Goal: Information Seeking & Learning: Learn about a topic

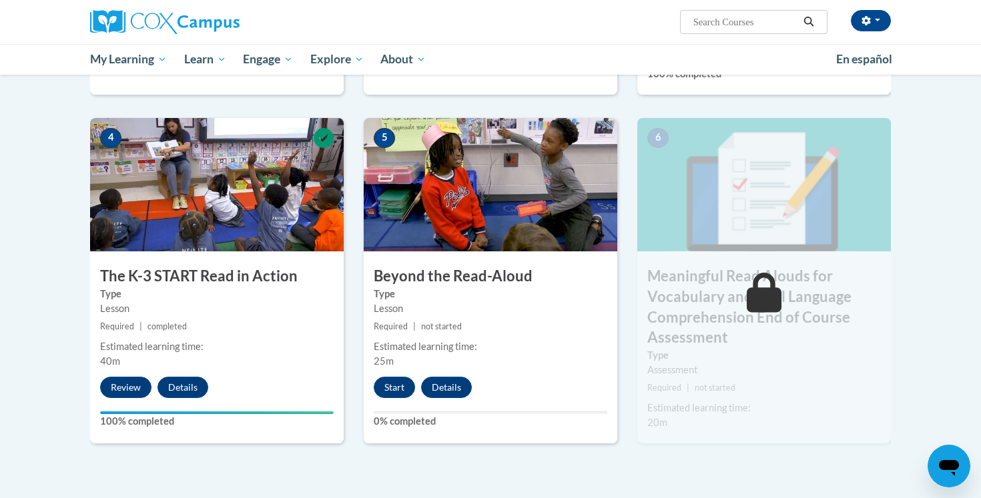
scroll to position [662, 0]
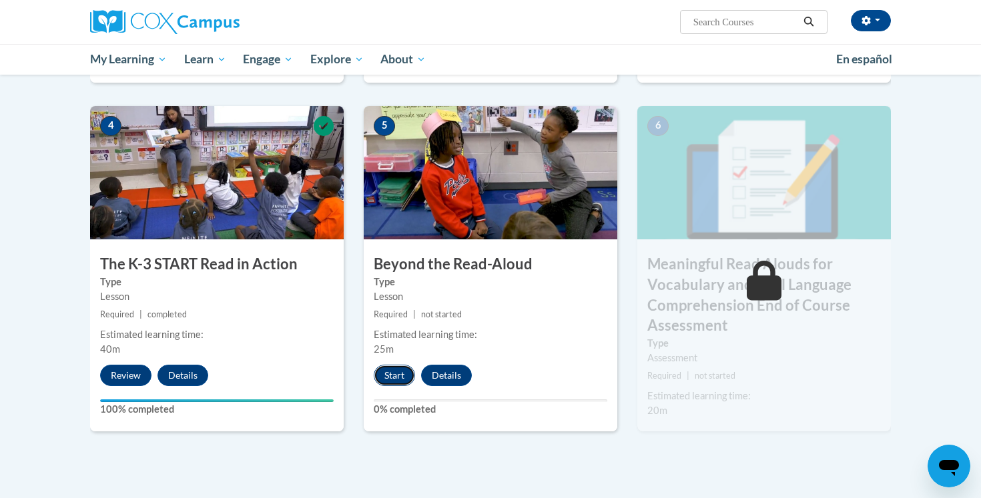
click at [399, 377] on button "Start" at bounding box center [394, 375] width 41 height 21
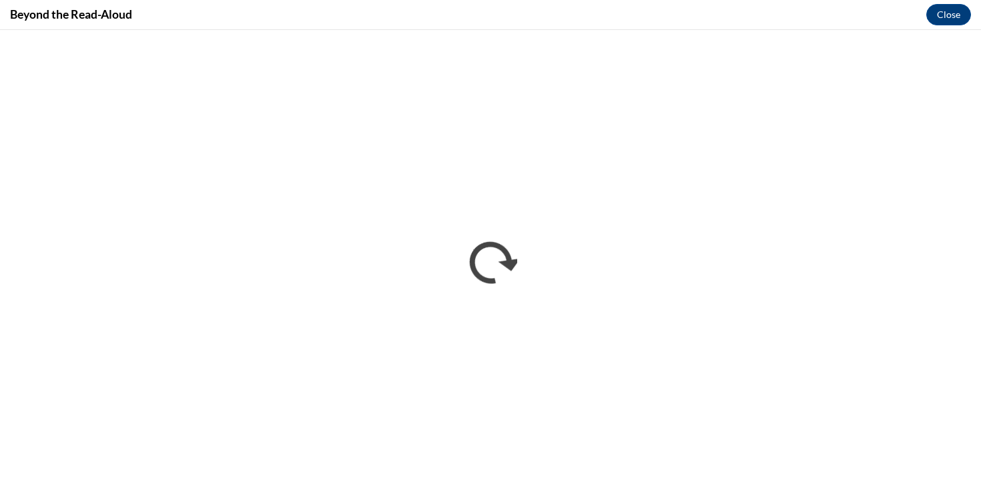
scroll to position [0, 0]
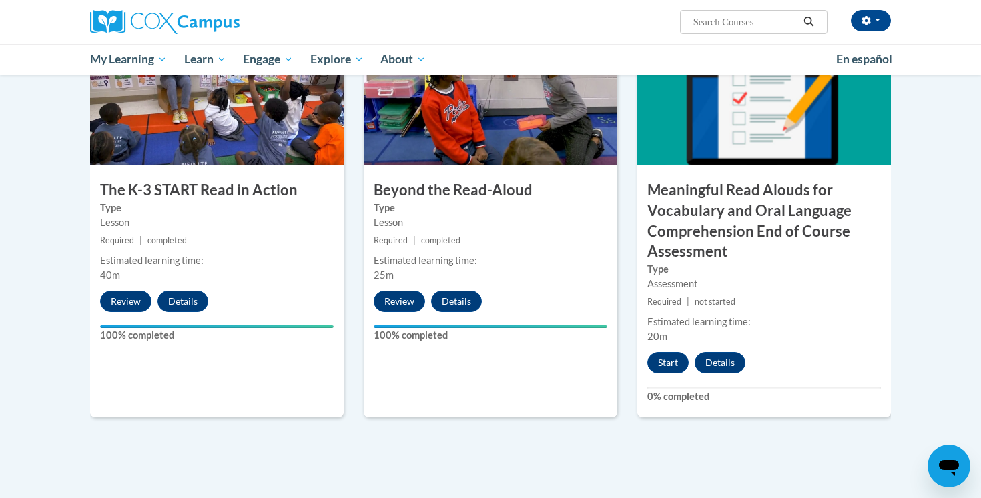
scroll to position [738, 0]
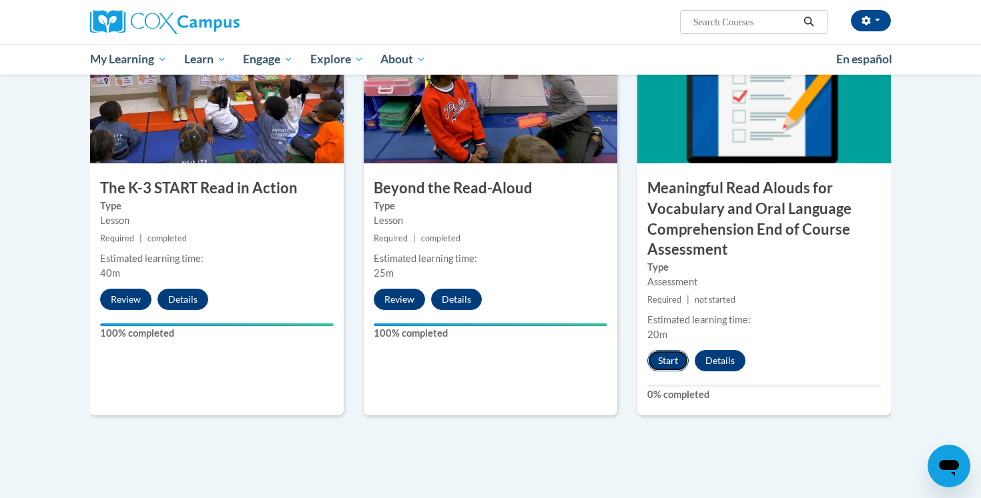
click at [668, 360] on button "Start" at bounding box center [667, 360] width 41 height 21
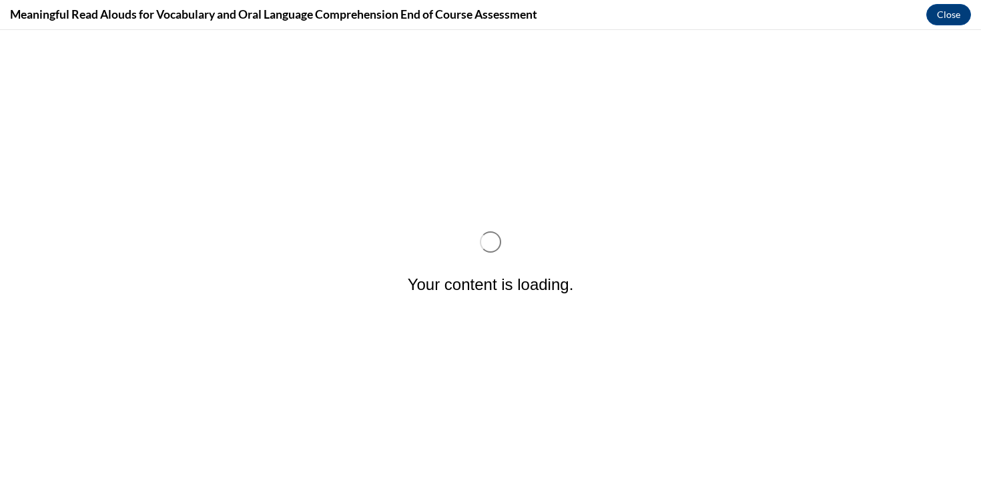
scroll to position [0, 0]
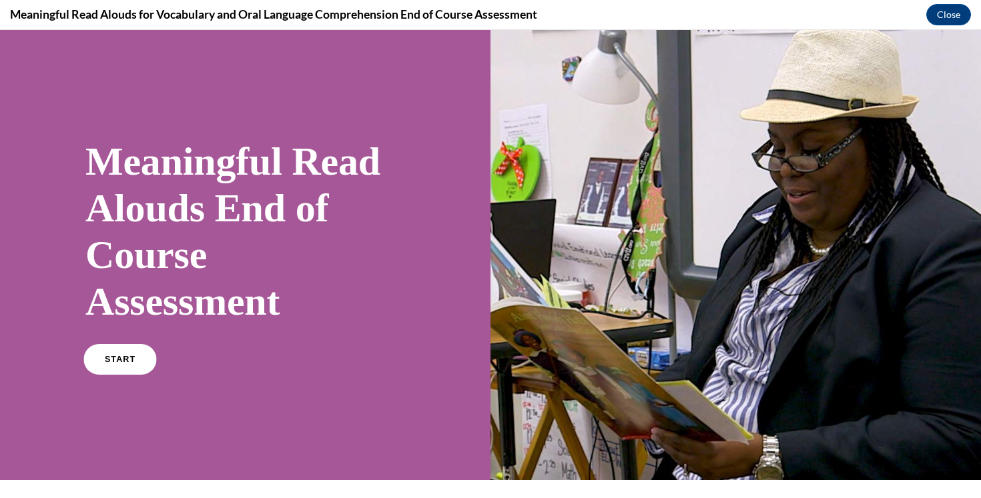
click at [115, 358] on span "START" at bounding box center [120, 360] width 31 height 10
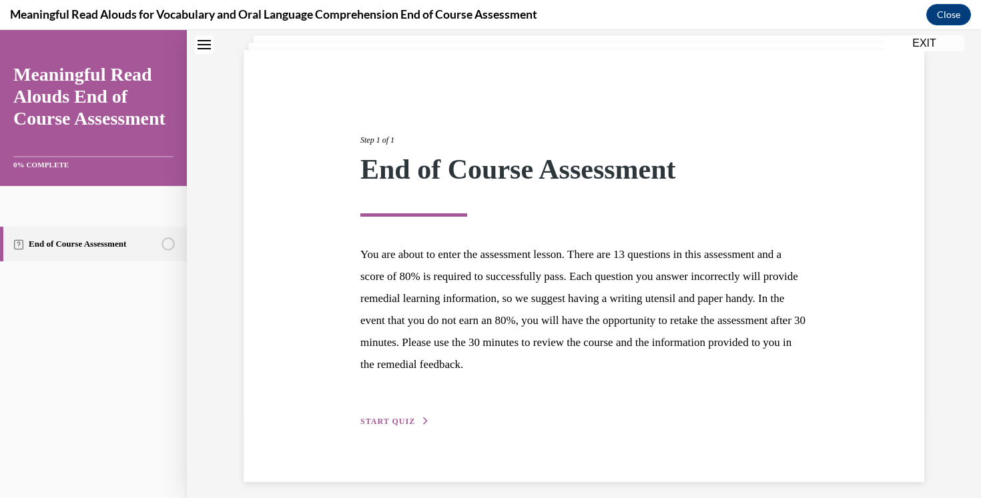
scroll to position [92, 0]
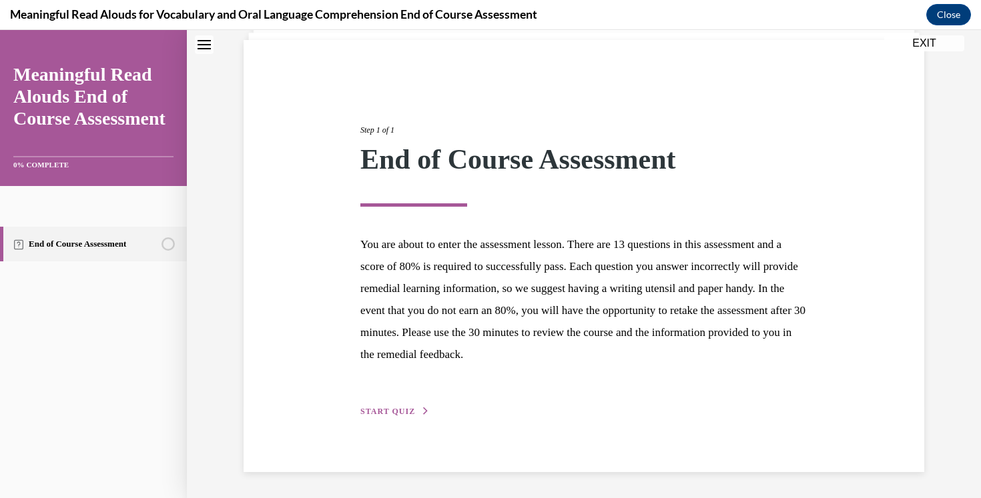
click at [382, 416] on button "START QUIZ" at bounding box center [394, 412] width 69 height 12
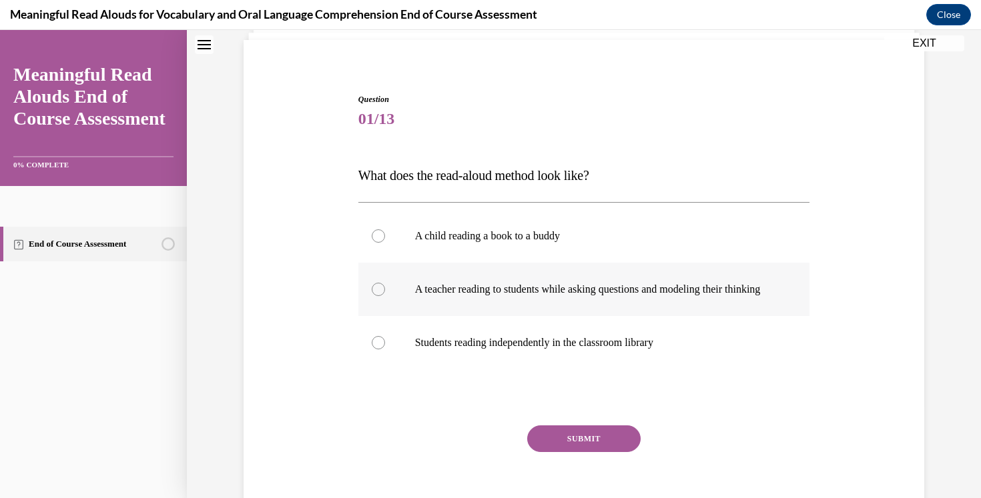
click at [420, 312] on label "A teacher reading to students while asking questions and modeling their thinking" at bounding box center [584, 289] width 452 height 53
click at [385, 296] on input "A teacher reading to students while asking questions and modeling their thinking" at bounding box center [378, 289] width 13 height 13
radio input "true"
click at [573, 452] on button "SUBMIT" at bounding box center [583, 439] width 113 height 27
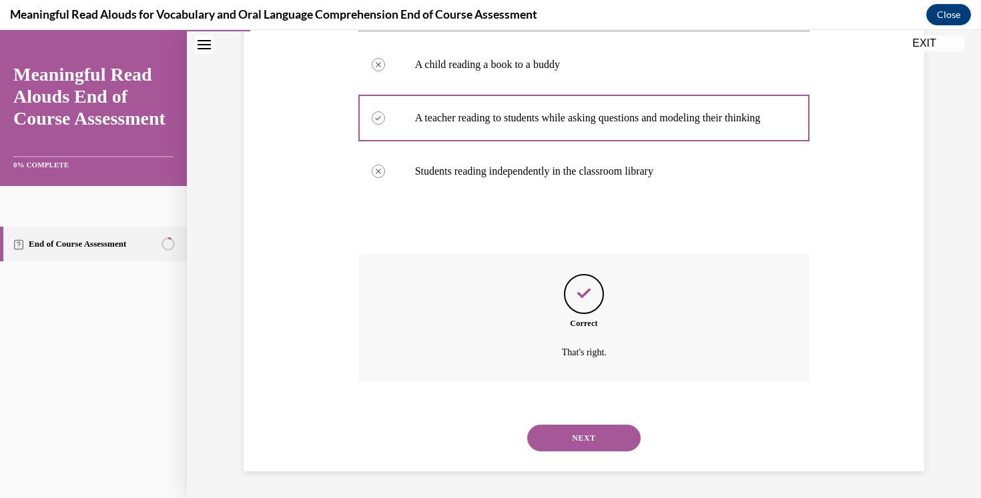
scroll to position [277, 0]
click at [573, 444] on button "NEXT" at bounding box center [583, 438] width 113 height 27
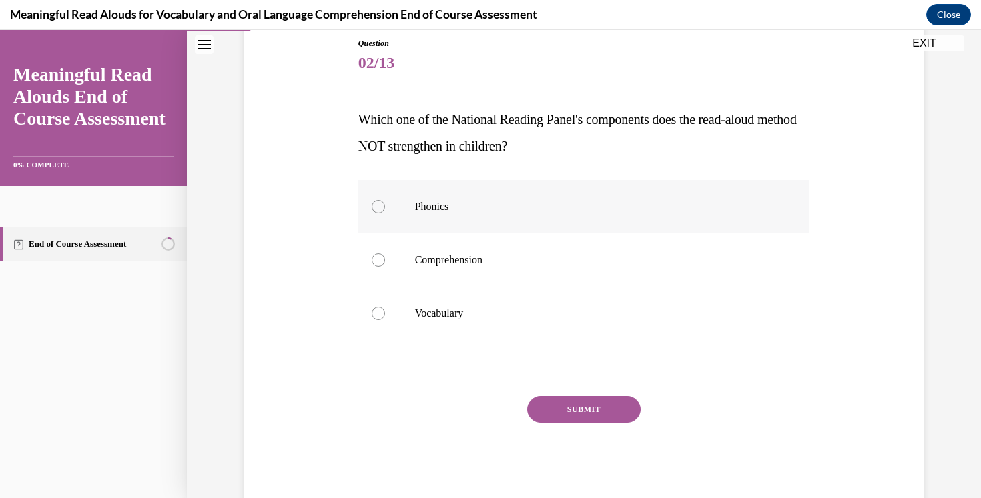
click at [421, 204] on p "Phonics" at bounding box center [596, 206] width 362 height 13
click at [385, 204] on input "Phonics" at bounding box center [378, 206] width 13 height 13
radio input "true"
click at [562, 416] on button "SUBMIT" at bounding box center [583, 409] width 113 height 27
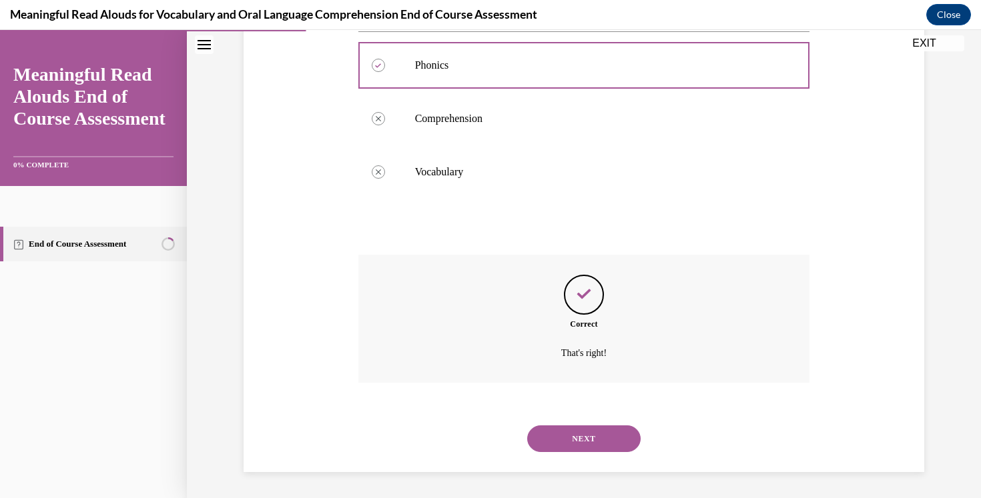
scroll to position [290, 0]
click at [564, 438] on button "NEXT" at bounding box center [583, 438] width 113 height 27
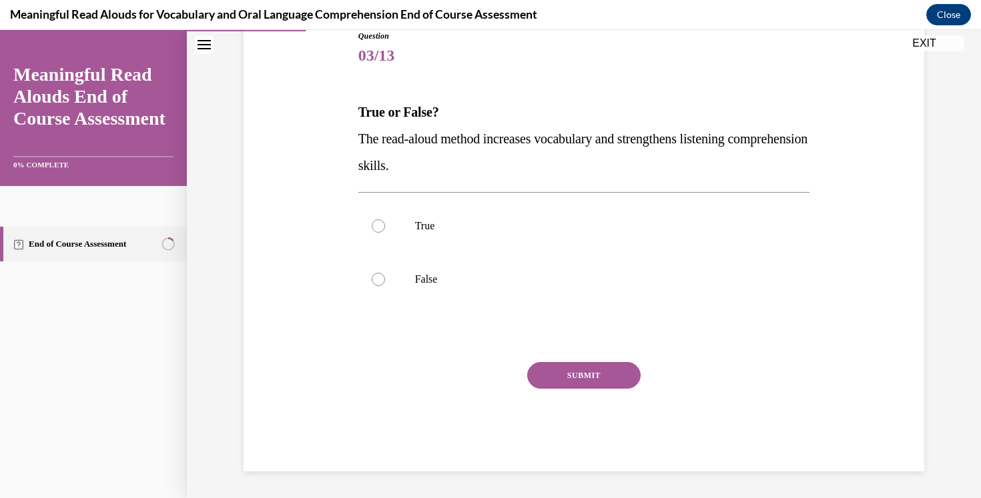
scroll to position [148, 0]
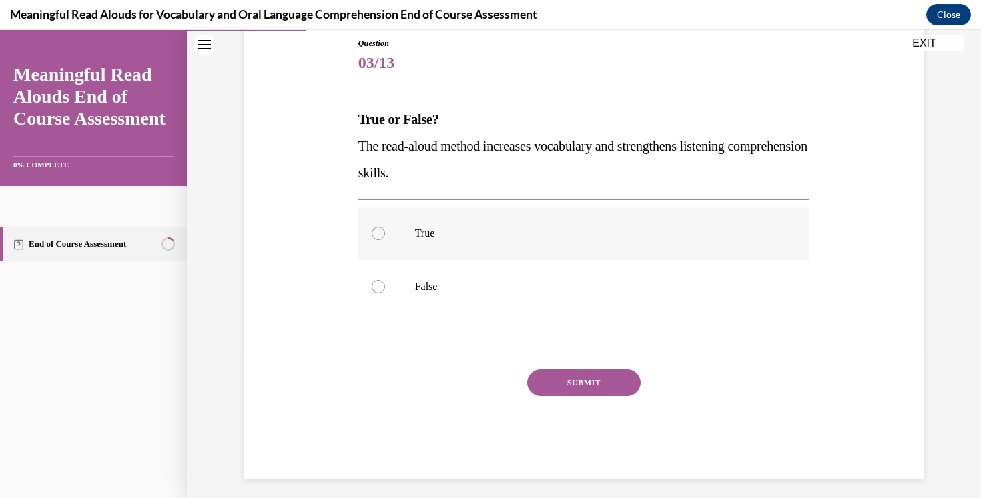
click at [412, 243] on label "True" at bounding box center [584, 233] width 452 height 53
click at [385, 240] on input "True" at bounding box center [378, 233] width 13 height 13
radio input "true"
click at [597, 388] on button "SUBMIT" at bounding box center [583, 383] width 113 height 27
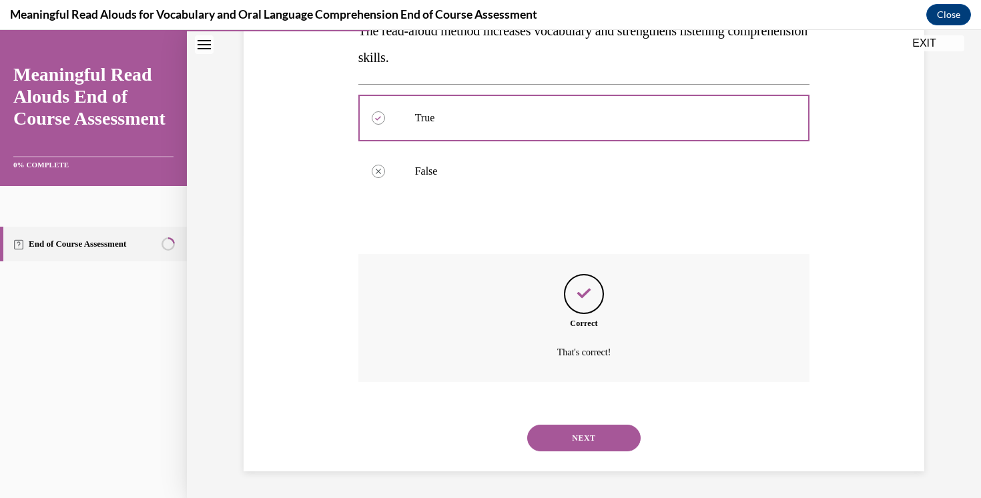
click at [597, 442] on button "NEXT" at bounding box center [583, 438] width 113 height 27
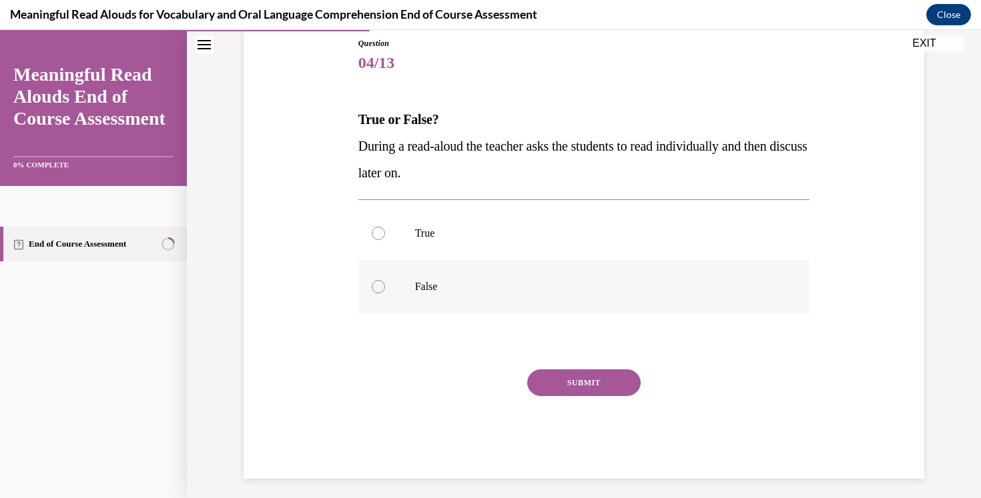
click at [398, 286] on label "False" at bounding box center [584, 286] width 452 height 53
click at [385, 286] on input "False" at bounding box center [378, 286] width 13 height 13
radio input "true"
click at [576, 381] on button "SUBMIT" at bounding box center [583, 383] width 113 height 27
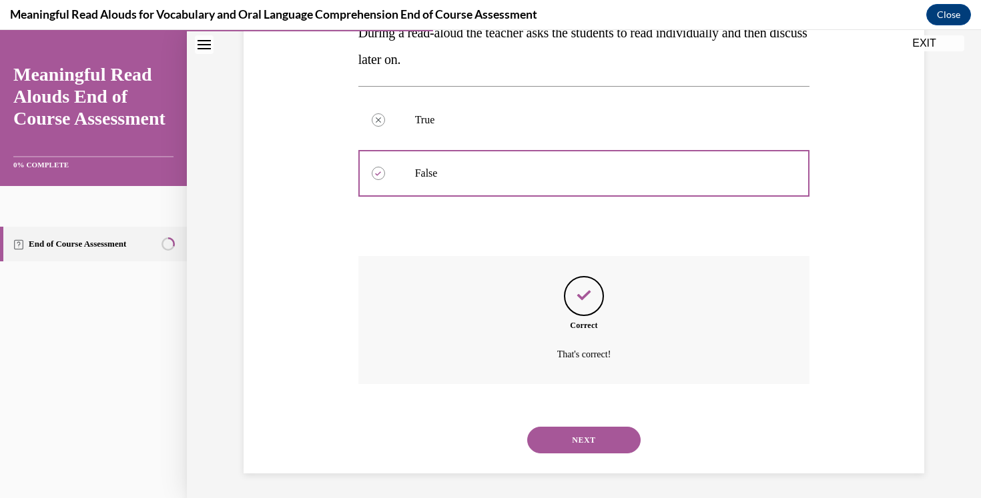
scroll to position [264, 0]
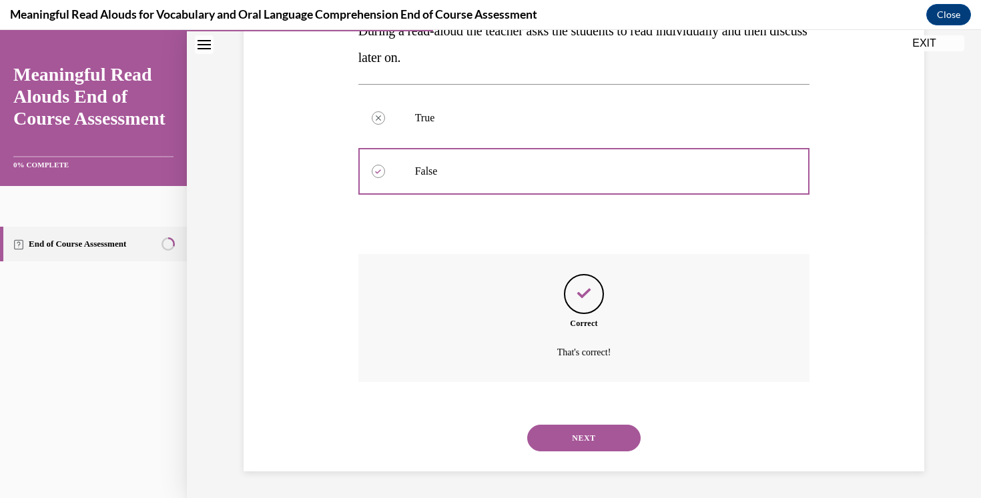
click at [580, 434] on button "NEXT" at bounding box center [583, 438] width 113 height 27
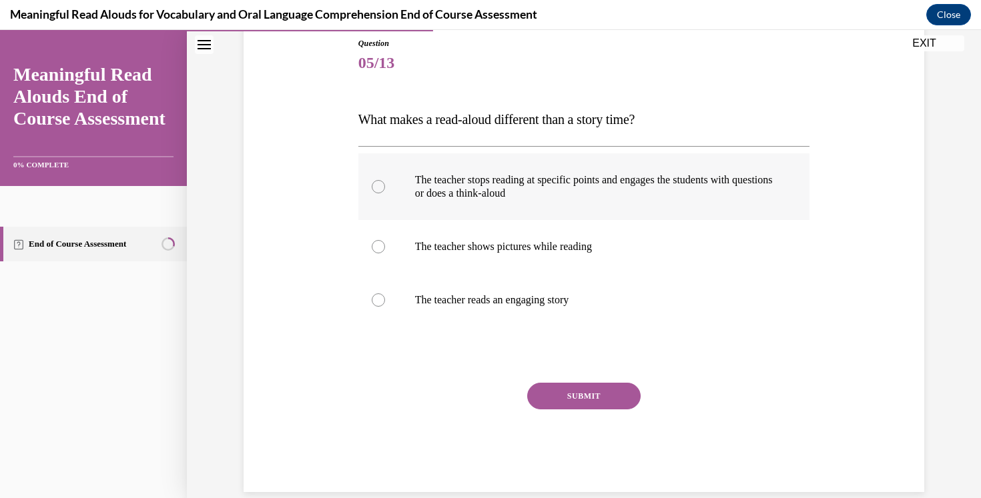
click at [422, 189] on p "The teacher stops reading at specific points and engages the students with ques…" at bounding box center [596, 186] width 362 height 27
click at [385, 189] on input "The teacher stops reading at specific points and engages the students with ques…" at bounding box center [378, 186] width 13 height 13
radio input "true"
click at [552, 392] on button "SUBMIT" at bounding box center [583, 396] width 113 height 27
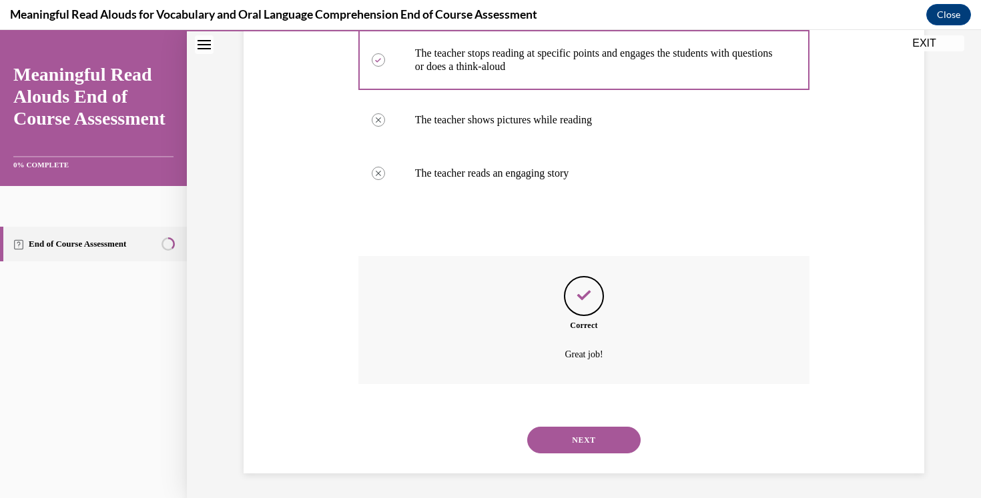
scroll to position [277, 0]
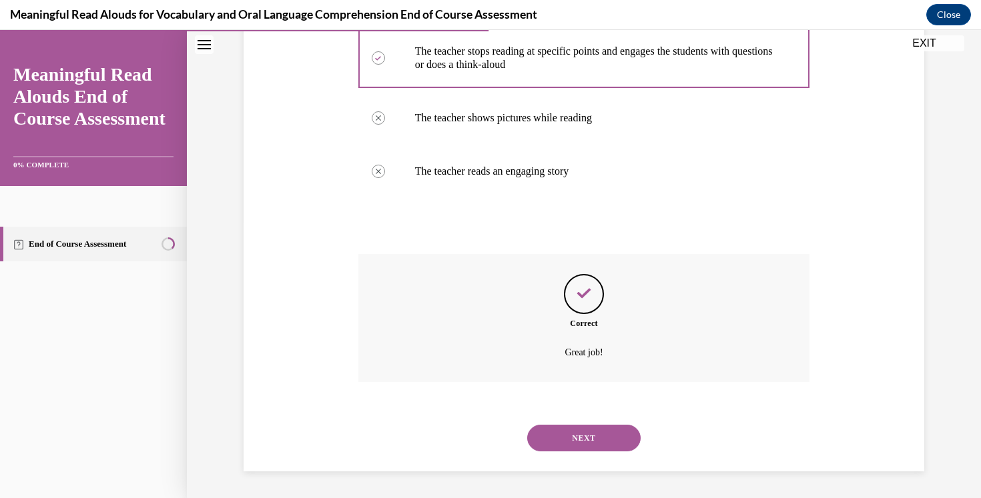
click at [566, 431] on button "NEXT" at bounding box center [583, 438] width 113 height 27
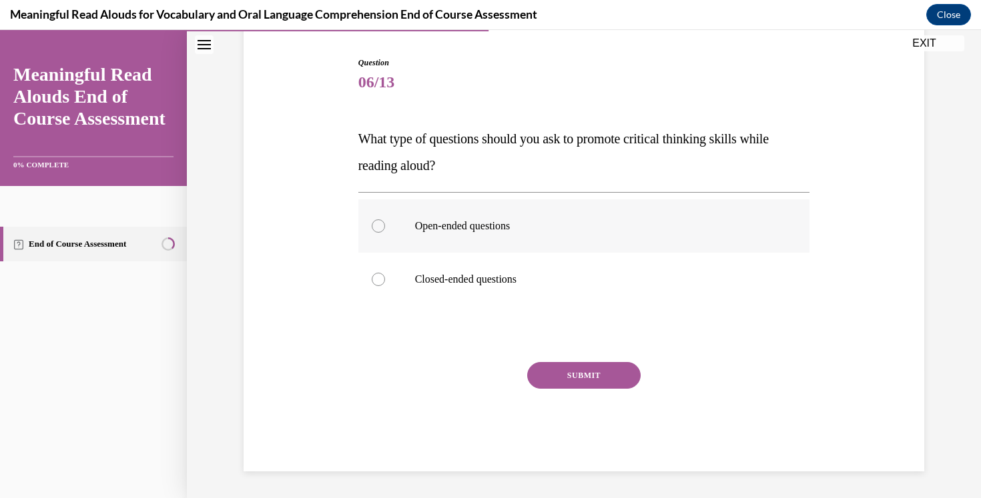
click at [490, 217] on label "Open-ended questions" at bounding box center [584, 225] width 452 height 53
click at [385, 219] on input "Open-ended questions" at bounding box center [378, 225] width 13 height 13
radio input "true"
click at [568, 374] on button "SUBMIT" at bounding box center [583, 375] width 113 height 27
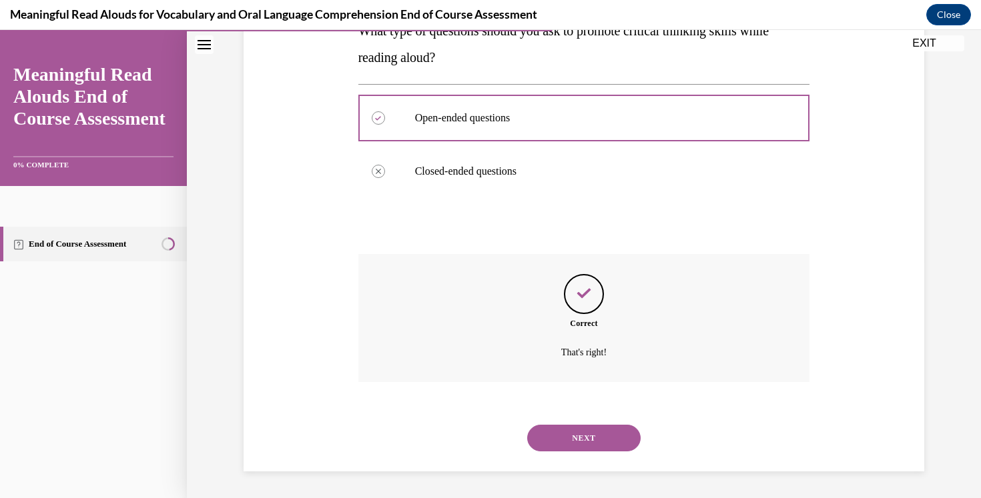
click at [574, 436] on button "NEXT" at bounding box center [583, 438] width 113 height 27
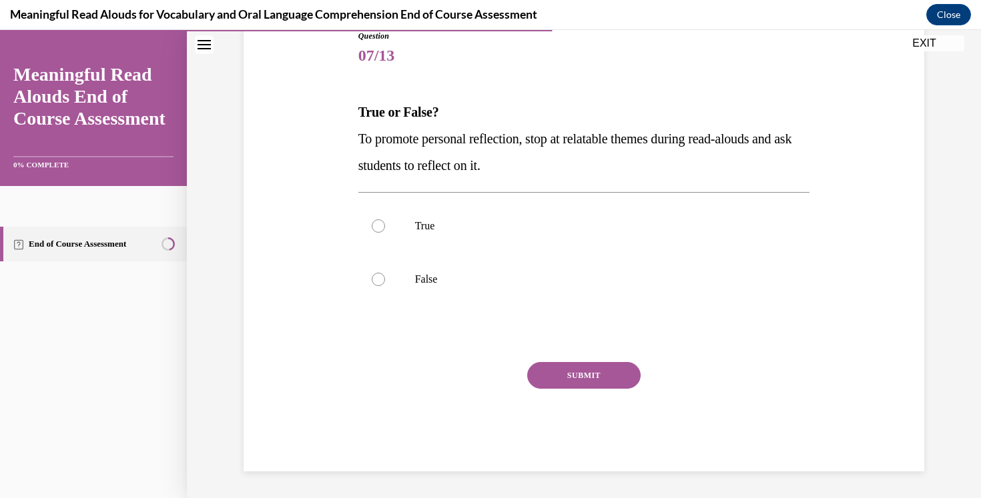
scroll to position [148, 0]
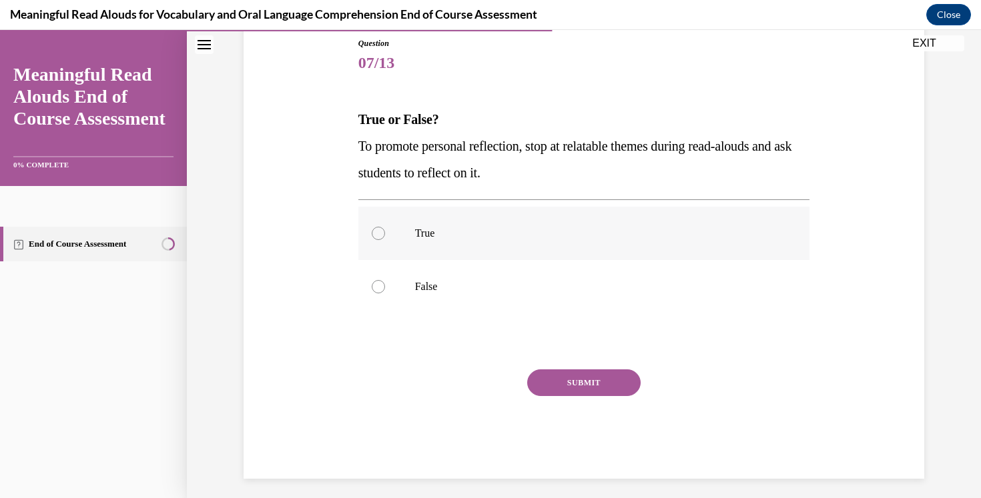
click at [453, 237] on p "True" at bounding box center [596, 233] width 362 height 13
click at [385, 237] on input "True" at bounding box center [378, 233] width 13 height 13
radio input "true"
click at [573, 372] on button "SUBMIT" at bounding box center [583, 383] width 113 height 27
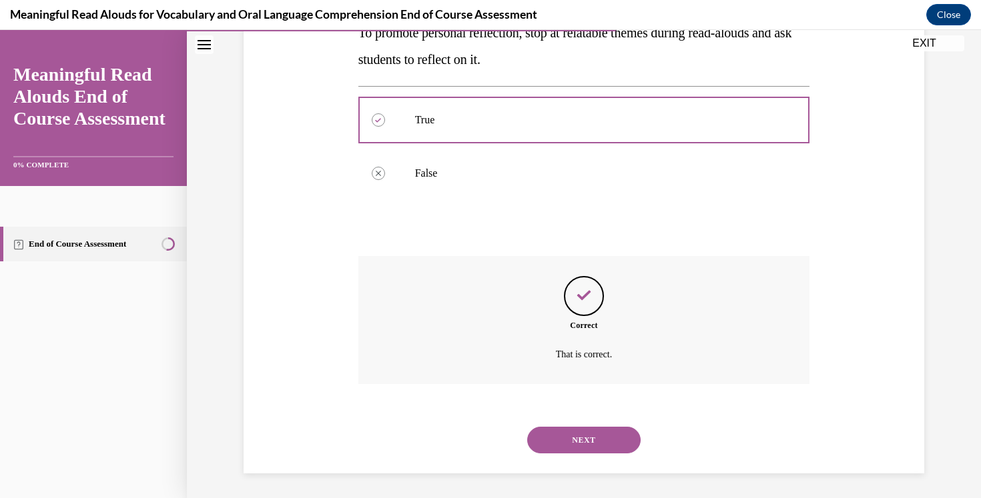
scroll to position [264, 0]
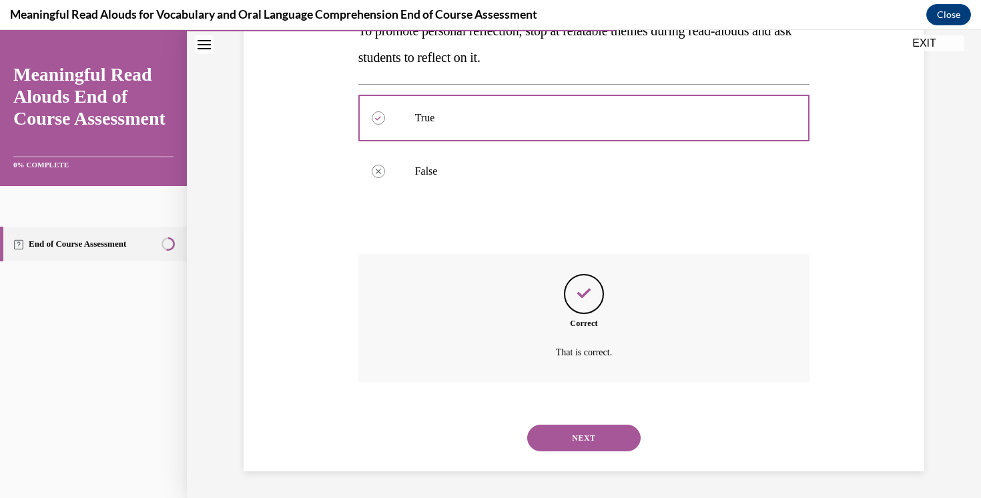
click at [567, 438] on button "NEXT" at bounding box center [583, 438] width 113 height 27
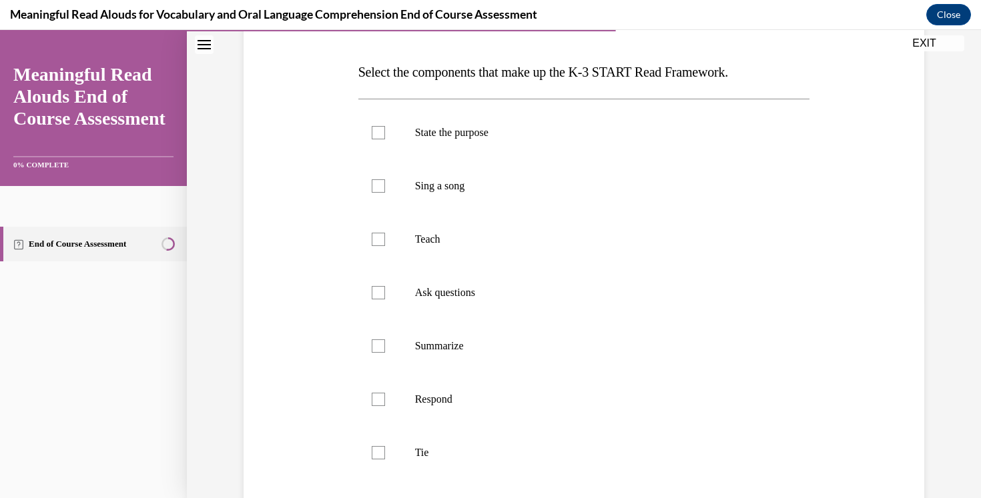
scroll to position [197, 0]
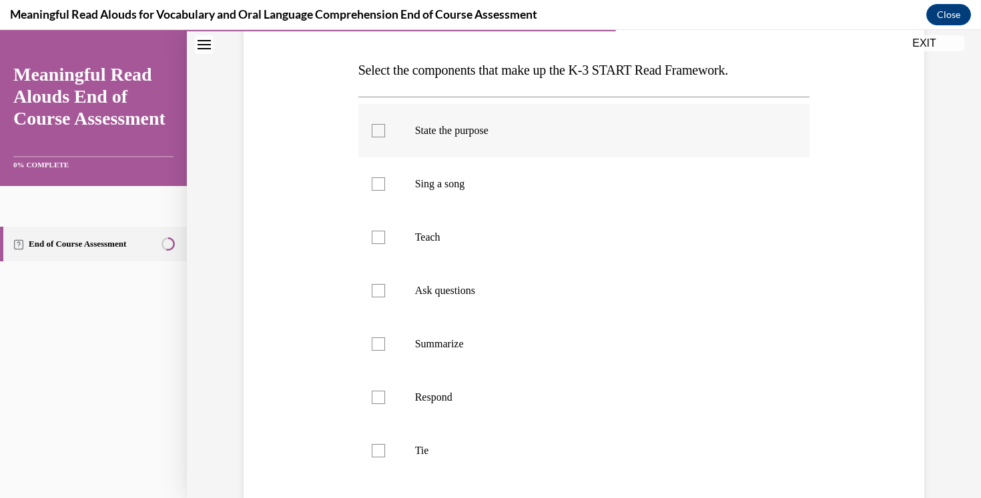
click at [385, 137] on label "State the purpose" at bounding box center [584, 130] width 452 height 53
click at [385, 137] on input "State the purpose" at bounding box center [378, 130] width 13 height 13
checkbox input "true"
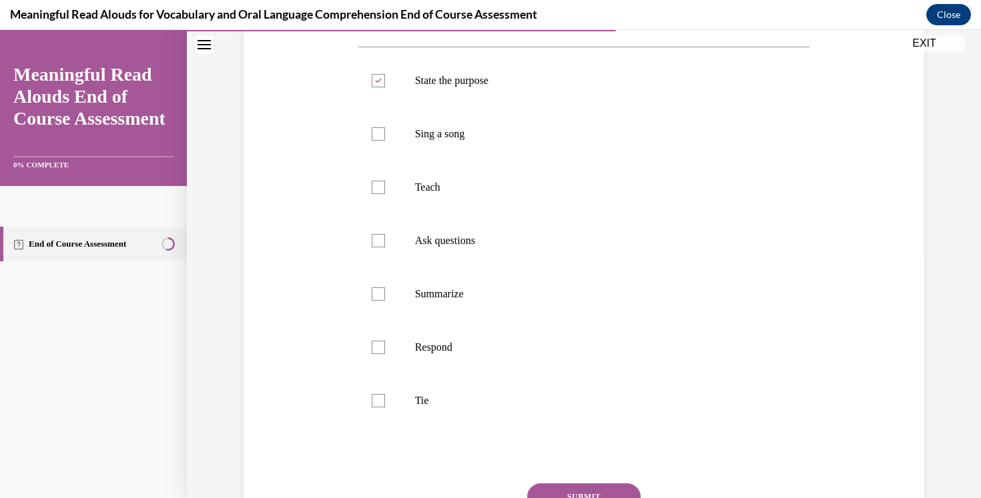
scroll to position [253, 0]
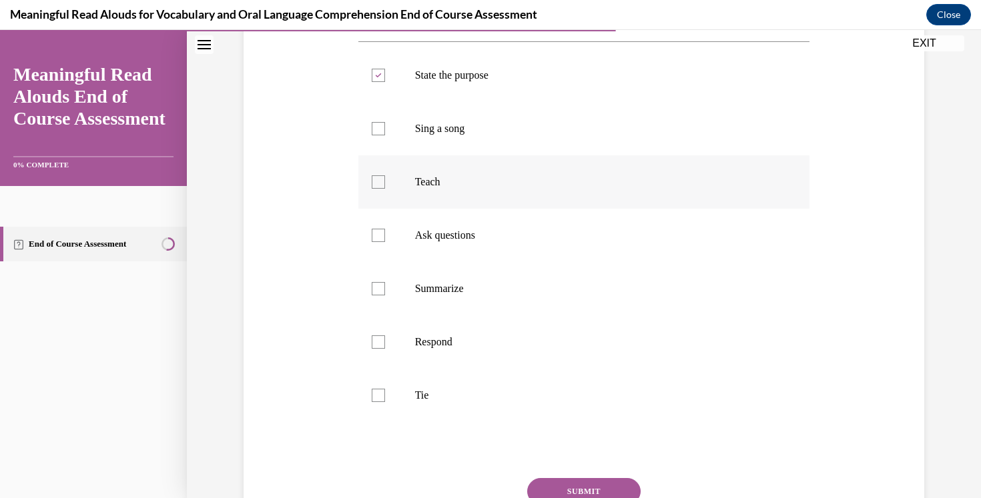
click at [373, 185] on div at bounding box center [378, 181] width 13 height 13
click at [373, 185] on input "Teach" at bounding box center [378, 181] width 13 height 13
checkbox input "true"
click at [378, 233] on div at bounding box center [378, 235] width 13 height 13
click at [378, 233] on input "Ask questions" at bounding box center [378, 235] width 13 height 13
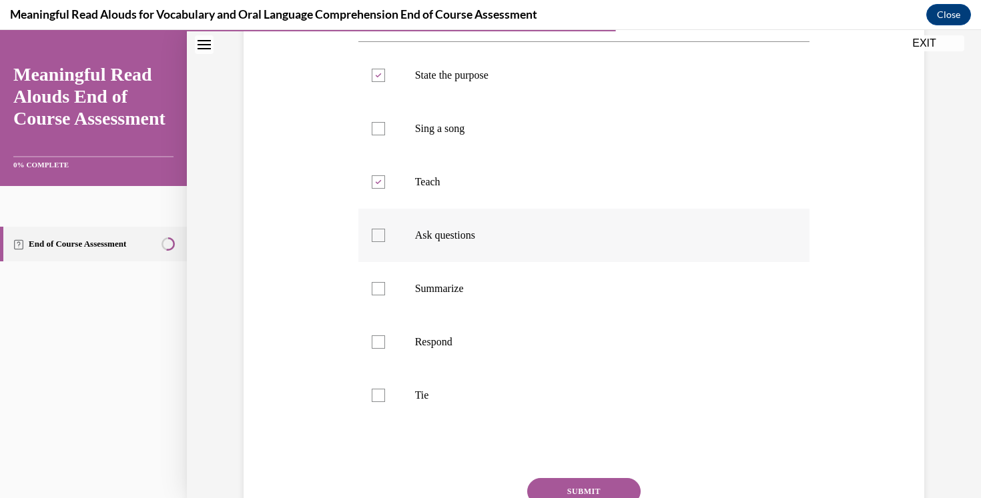
checkbox input "true"
click at [382, 338] on div at bounding box center [378, 342] width 13 height 13
click at [382, 338] on input "Respond" at bounding box center [378, 342] width 13 height 13
checkbox input "true"
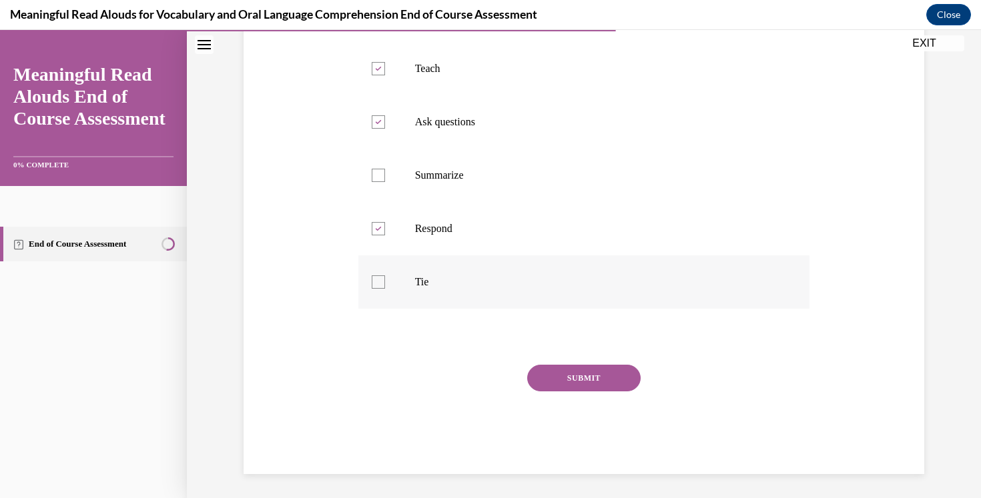
click at [375, 288] on div at bounding box center [378, 282] width 13 height 13
click at [375, 288] on input "Tie" at bounding box center [378, 282] width 13 height 13
checkbox input "true"
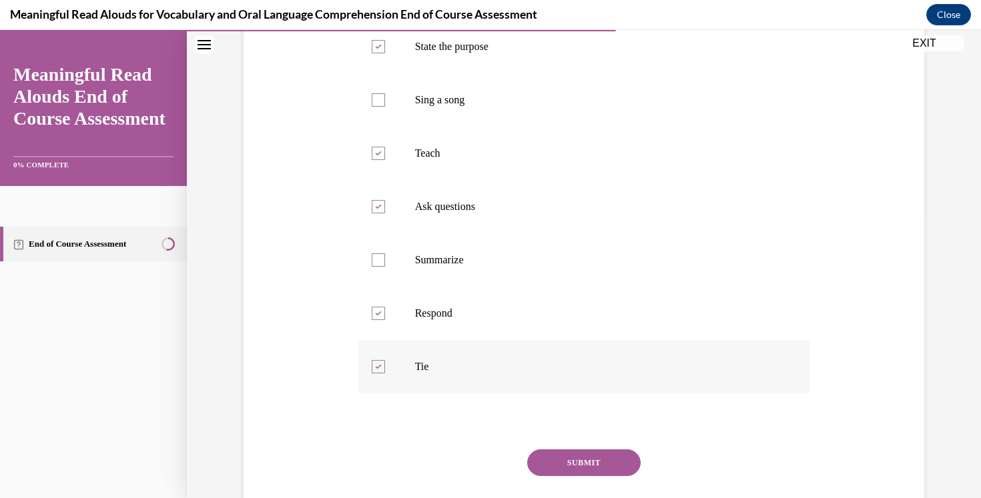
scroll to position [287, 0]
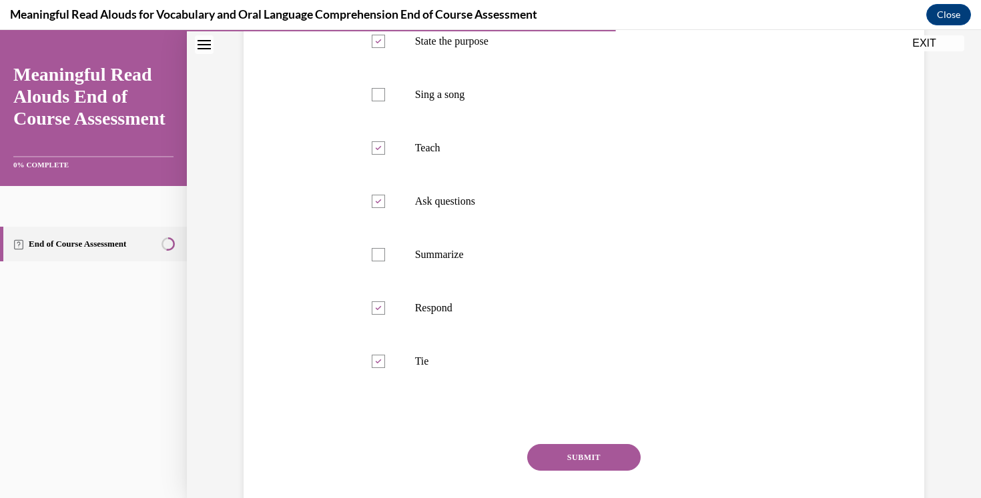
click at [609, 466] on button "SUBMIT" at bounding box center [583, 457] width 113 height 27
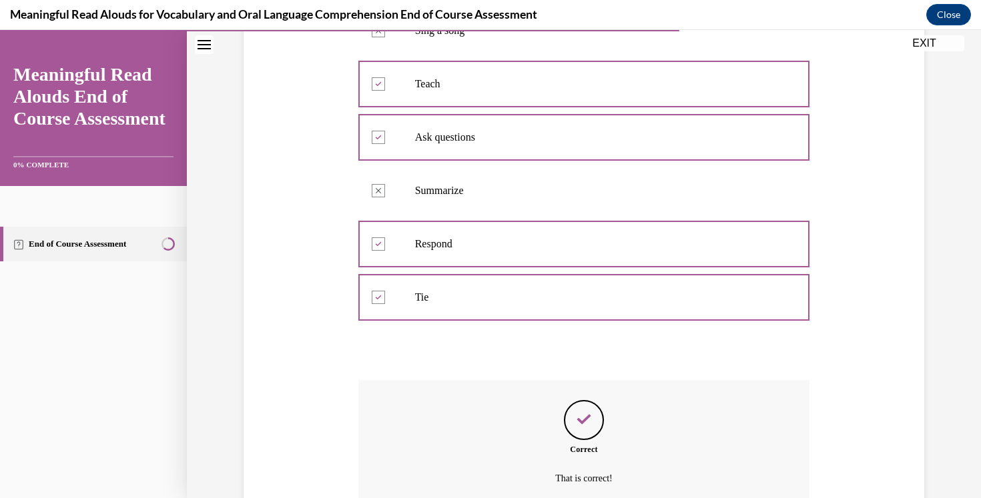
scroll to position [430, 0]
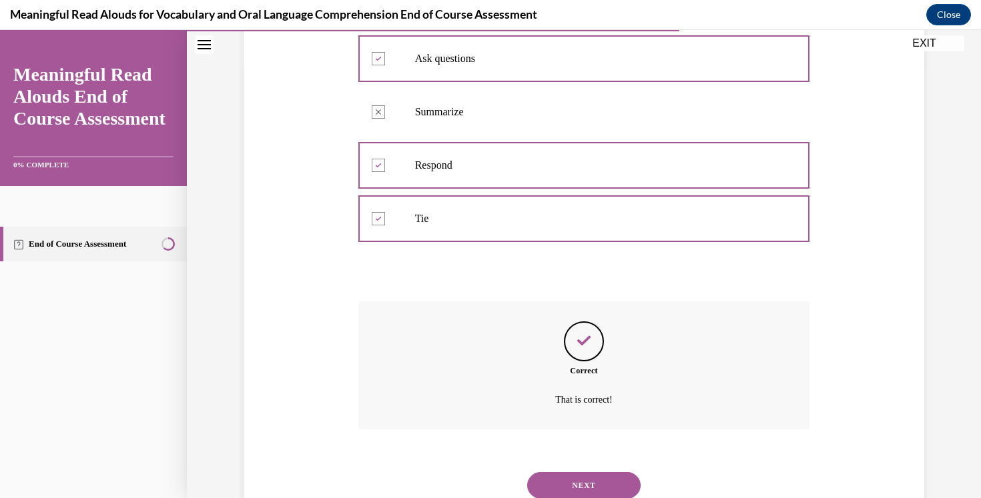
click at [597, 480] on button "NEXT" at bounding box center [583, 485] width 113 height 27
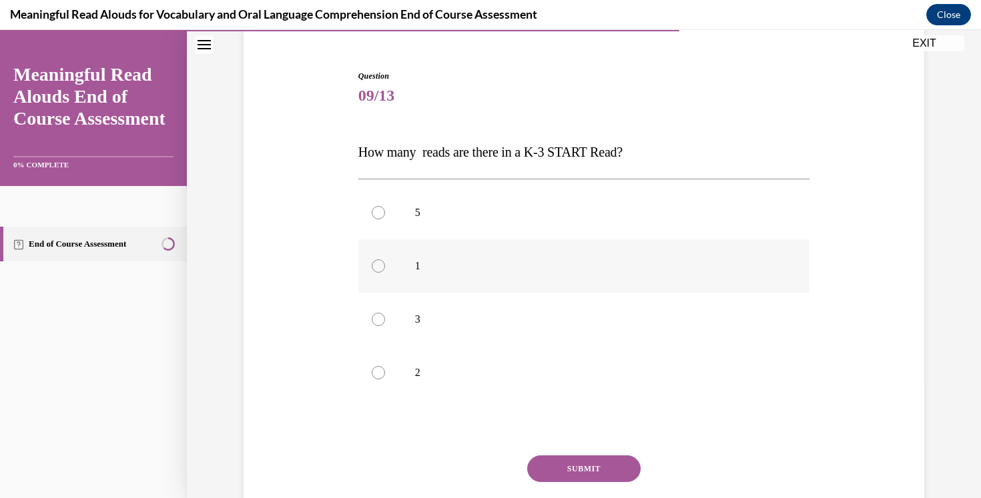
scroll to position [115, 0]
click at [520, 318] on p "3" at bounding box center [596, 320] width 362 height 13
click at [385, 318] on input "3" at bounding box center [378, 320] width 13 height 13
radio input "true"
click at [563, 465] on button "SUBMIT" at bounding box center [583, 469] width 113 height 27
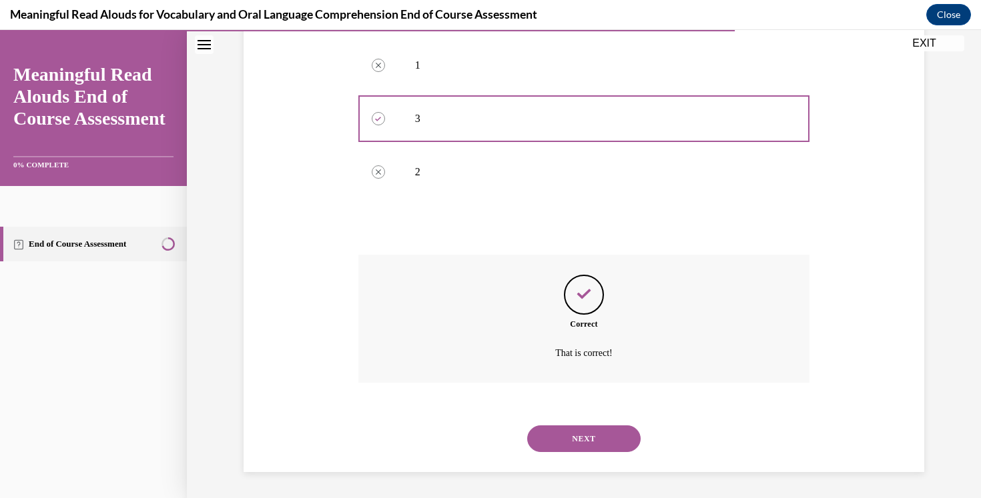
scroll to position [317, 0]
click at [566, 436] on button "NEXT" at bounding box center [583, 438] width 113 height 27
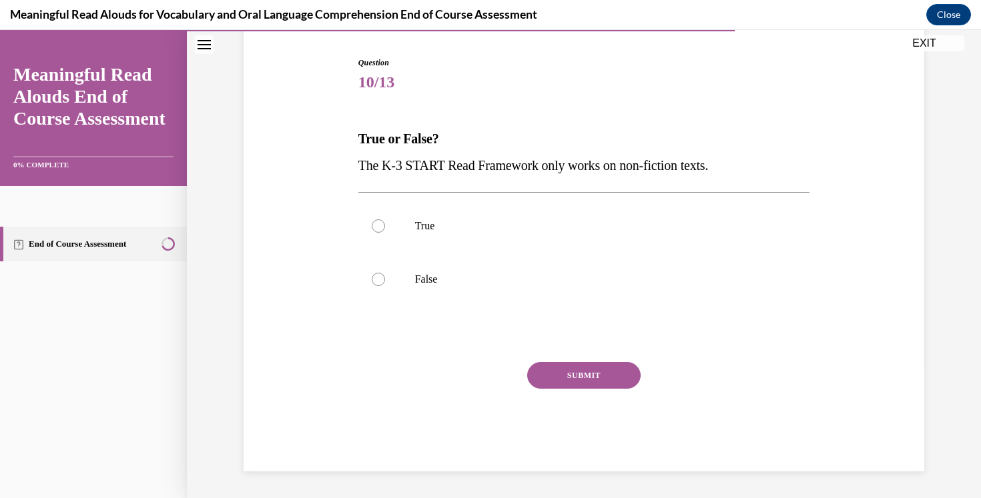
scroll to position [129, 0]
click at [417, 283] on p "False" at bounding box center [596, 279] width 362 height 13
click at [385, 283] on input "False" at bounding box center [378, 279] width 13 height 13
radio input "true"
click at [544, 365] on button "SUBMIT" at bounding box center [583, 375] width 113 height 27
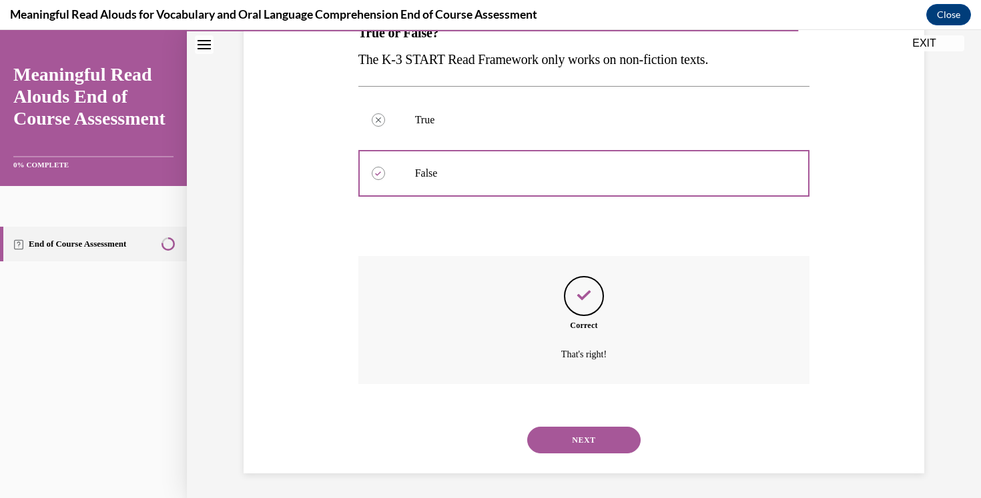
scroll to position [237, 0]
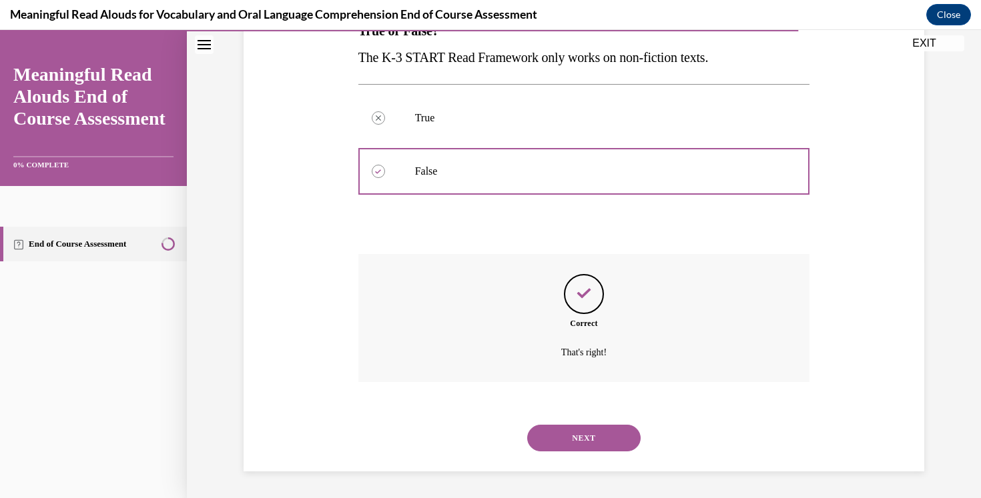
click at [568, 436] on button "NEXT" at bounding box center [583, 438] width 113 height 27
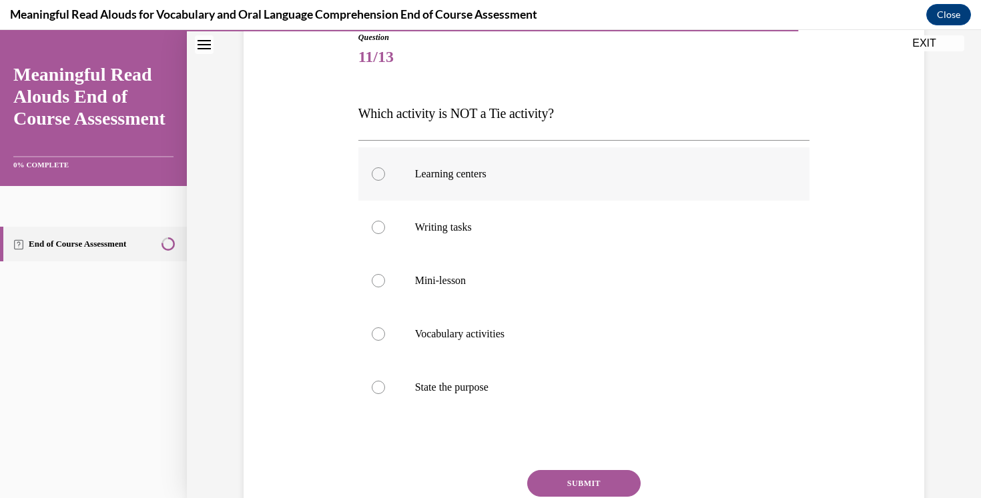
scroll to position [173, 0]
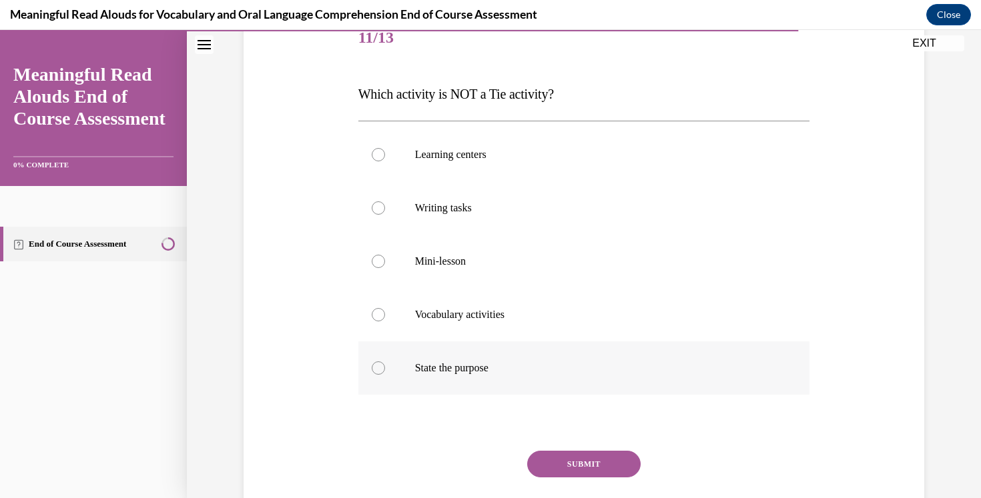
click at [386, 365] on label "State the purpose" at bounding box center [584, 368] width 452 height 53
click at [385, 365] on input "State the purpose" at bounding box center [378, 368] width 13 height 13
radio input "true"
click at [585, 462] on button "SUBMIT" at bounding box center [583, 464] width 113 height 27
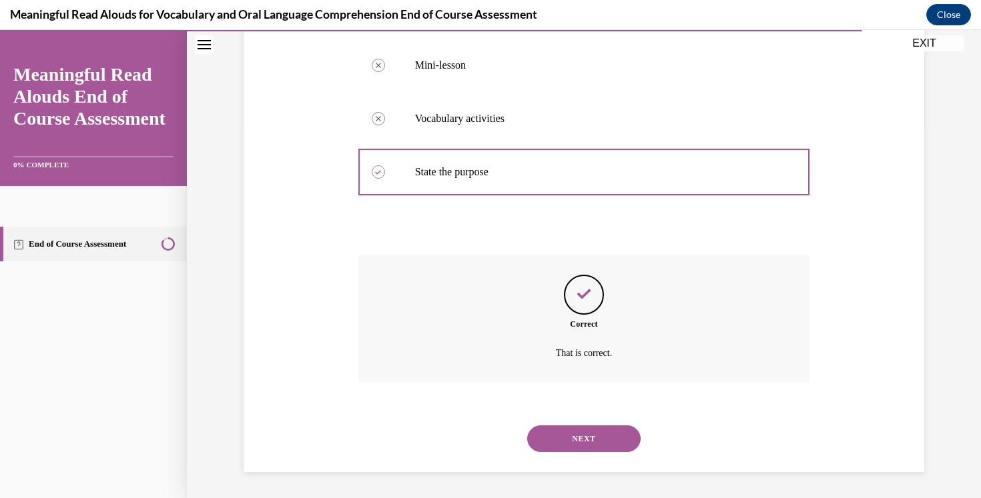
scroll to position [370, 0]
click at [582, 440] on button "NEXT" at bounding box center [583, 438] width 113 height 27
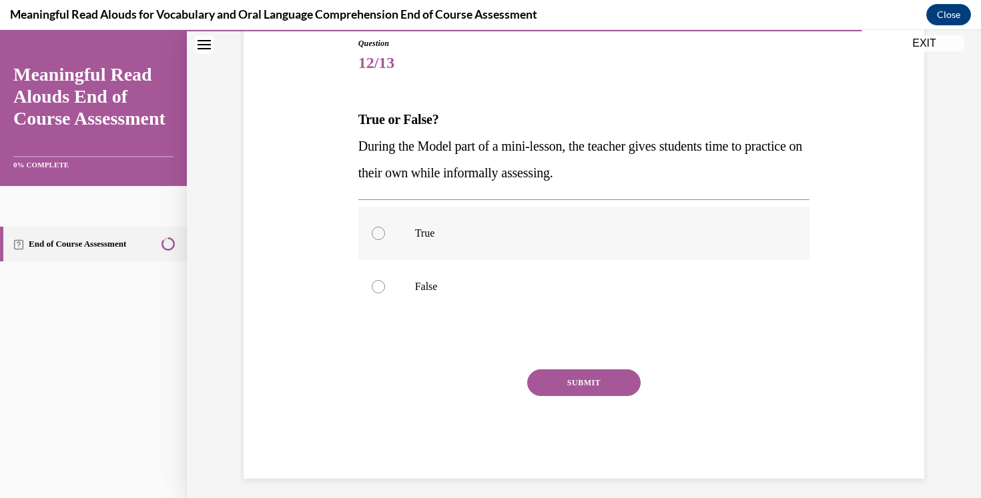
click at [440, 235] on p "True" at bounding box center [596, 233] width 362 height 13
click at [385, 235] on input "True" at bounding box center [378, 233] width 13 height 13
radio input "true"
click at [566, 379] on button "SUBMIT" at bounding box center [583, 383] width 113 height 27
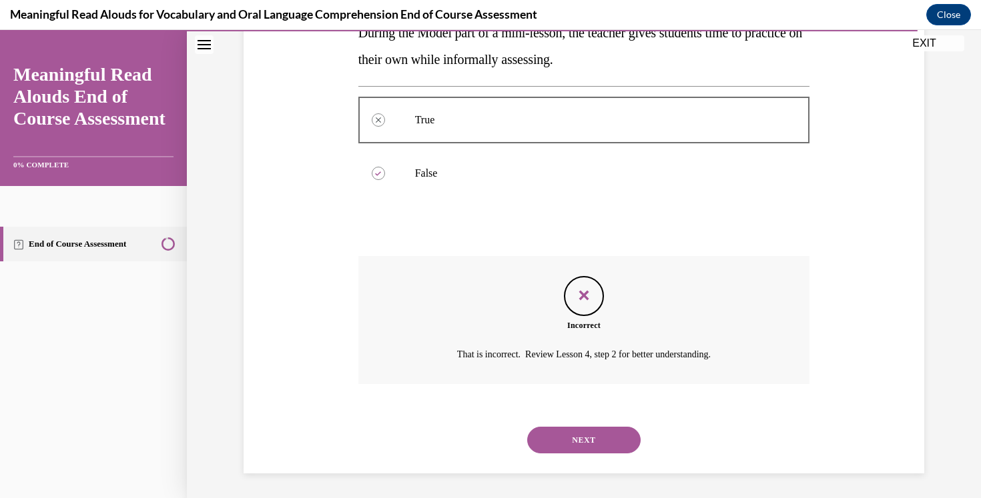
scroll to position [264, 0]
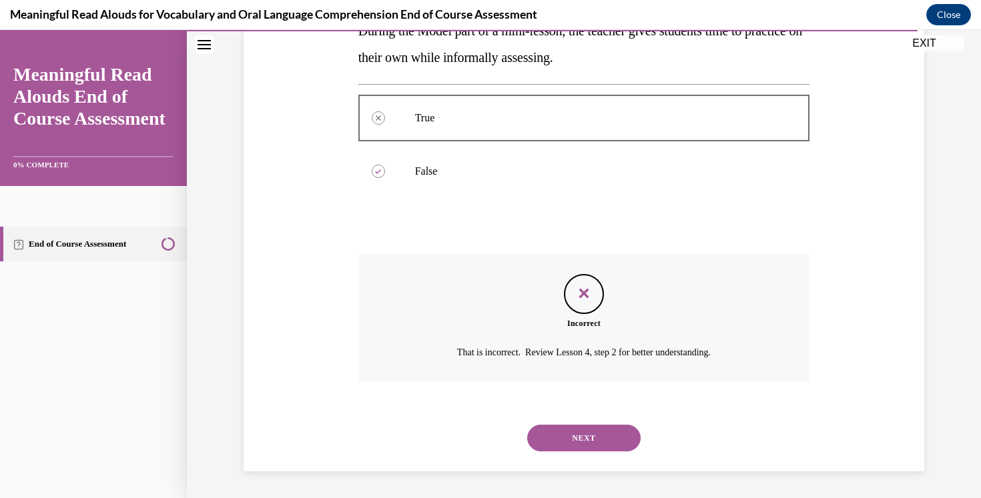
click at [574, 435] on button "NEXT" at bounding box center [583, 438] width 113 height 27
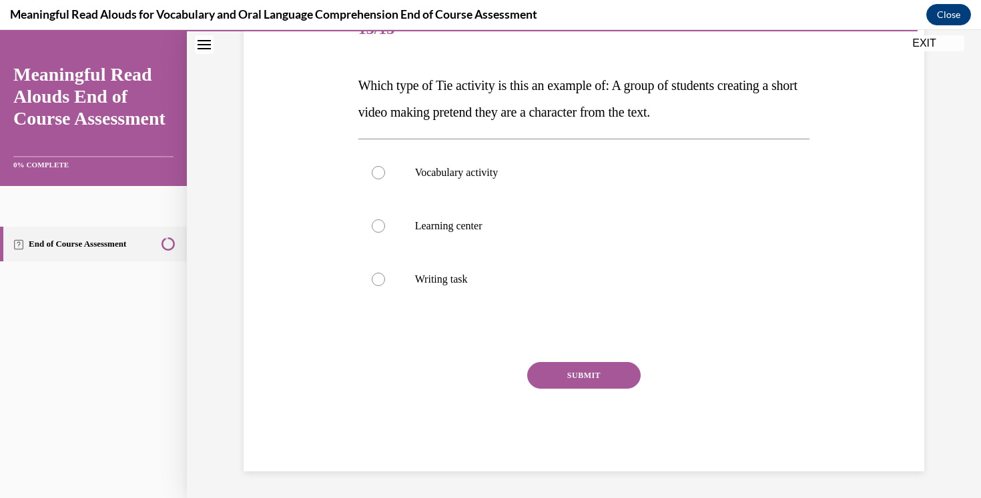
scroll to position [148, 0]
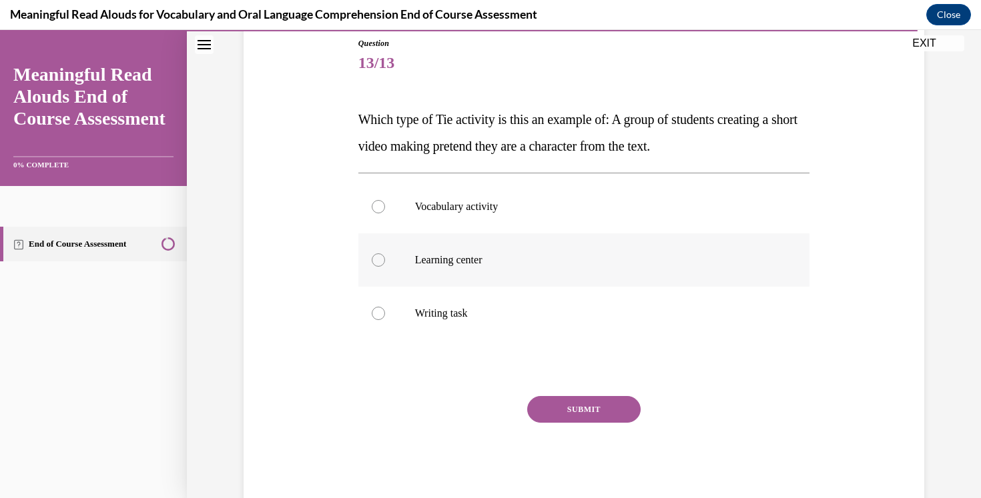
click at [448, 267] on label "Learning center" at bounding box center [584, 259] width 452 height 53
click at [385, 267] on input "Learning center" at bounding box center [378, 260] width 13 height 13
radio input "true"
click at [605, 420] on button "SUBMIT" at bounding box center [583, 409] width 113 height 27
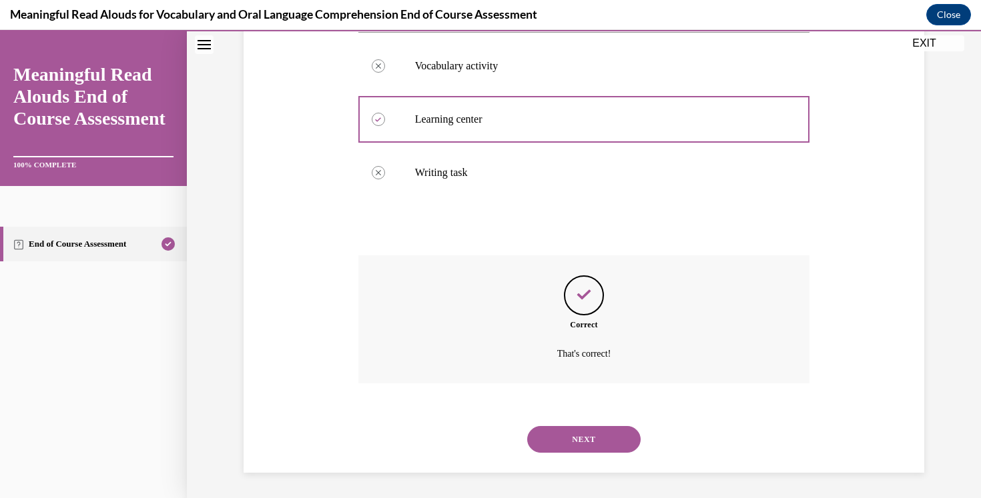
scroll to position [290, 0]
click at [603, 440] on button "NEXT" at bounding box center [583, 438] width 113 height 27
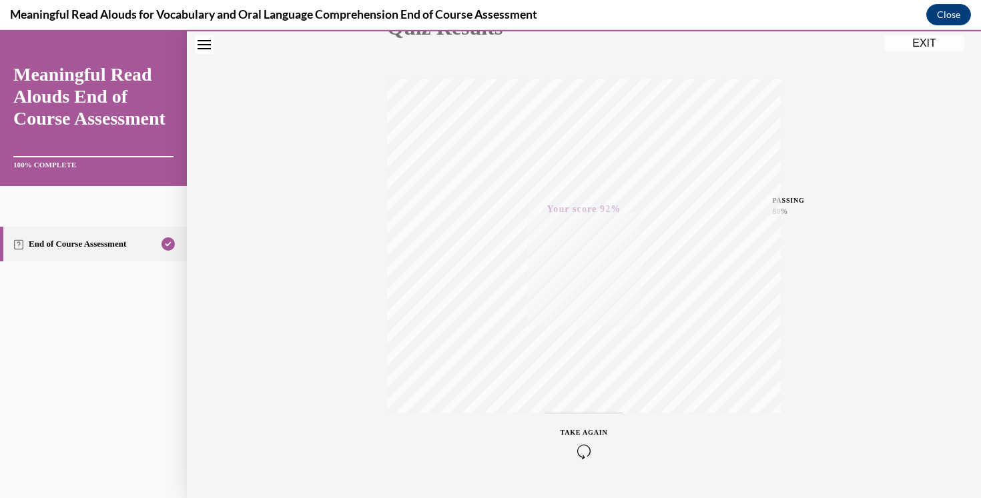
scroll to position [215, 0]
click at [925, 43] on button "EXIT" at bounding box center [924, 43] width 80 height 16
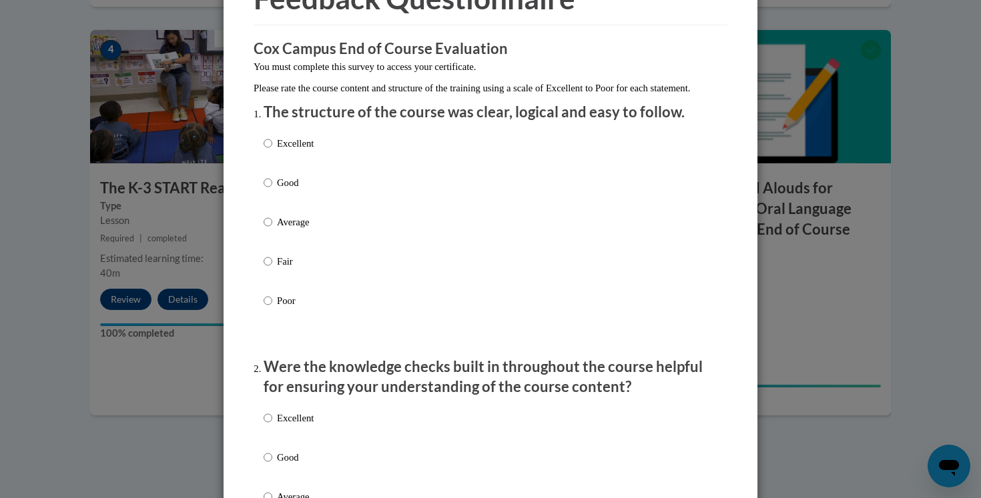
scroll to position [94, 0]
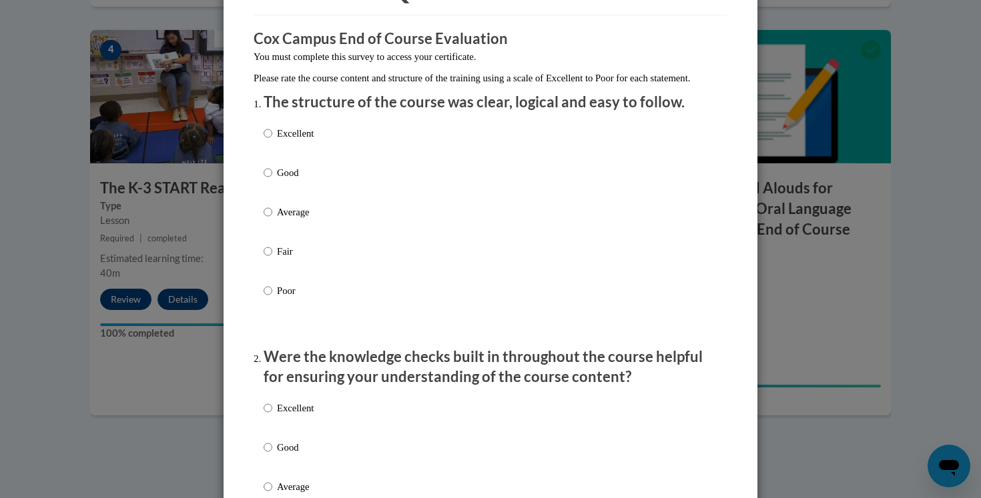
click at [289, 158] on label "Excellent" at bounding box center [289, 144] width 50 height 36
click at [272, 141] on input "Excellent" at bounding box center [268, 133] width 9 height 15
radio input "true"
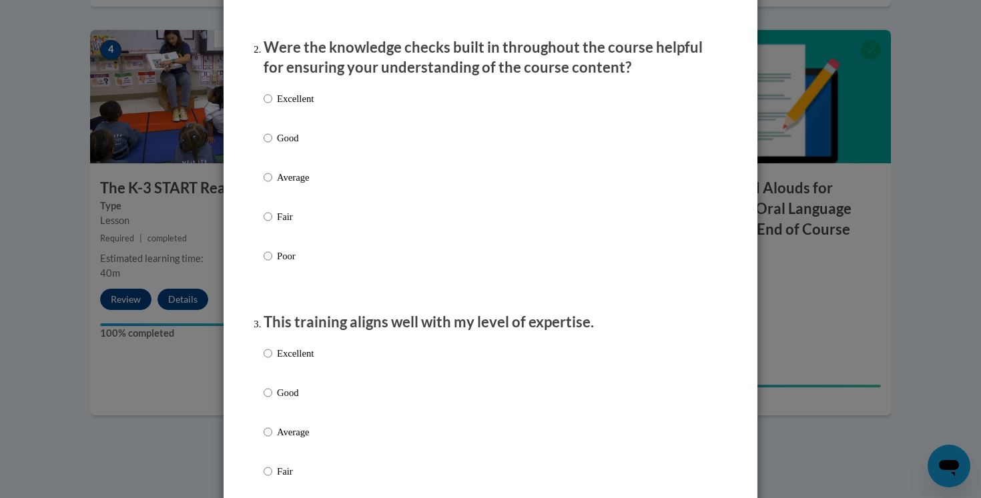
scroll to position [404, 0]
click at [279, 105] on p "Excellent" at bounding box center [295, 98] width 37 height 15
click at [272, 105] on input "Excellent" at bounding box center [268, 98] width 9 height 15
radio input "true"
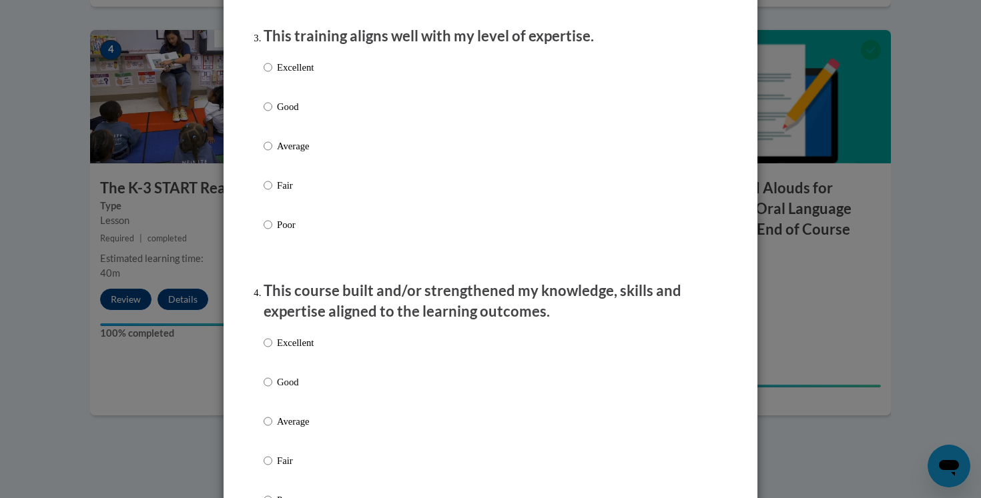
scroll to position [693, 0]
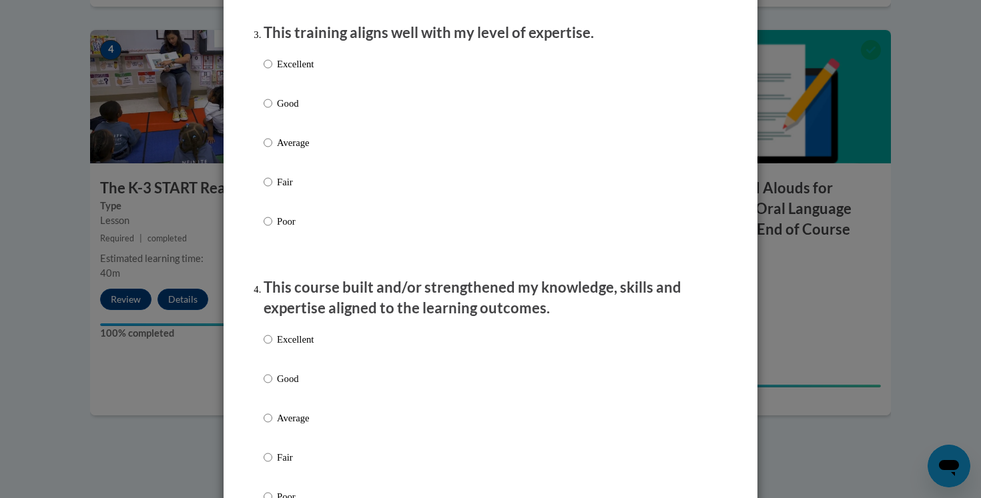
click at [284, 71] on p "Excellent" at bounding box center [295, 64] width 37 height 15
click at [272, 71] on input "Excellent" at bounding box center [268, 64] width 9 height 15
radio input "true"
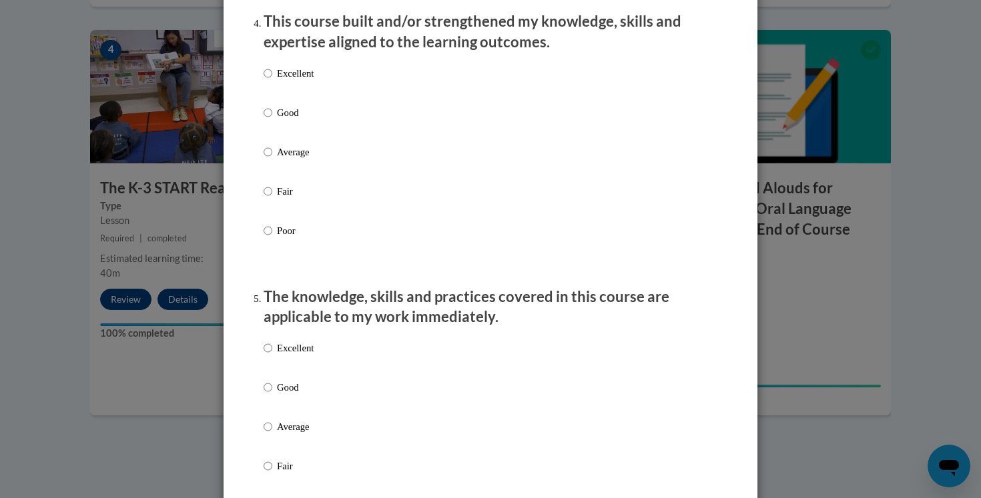
scroll to position [961, 0]
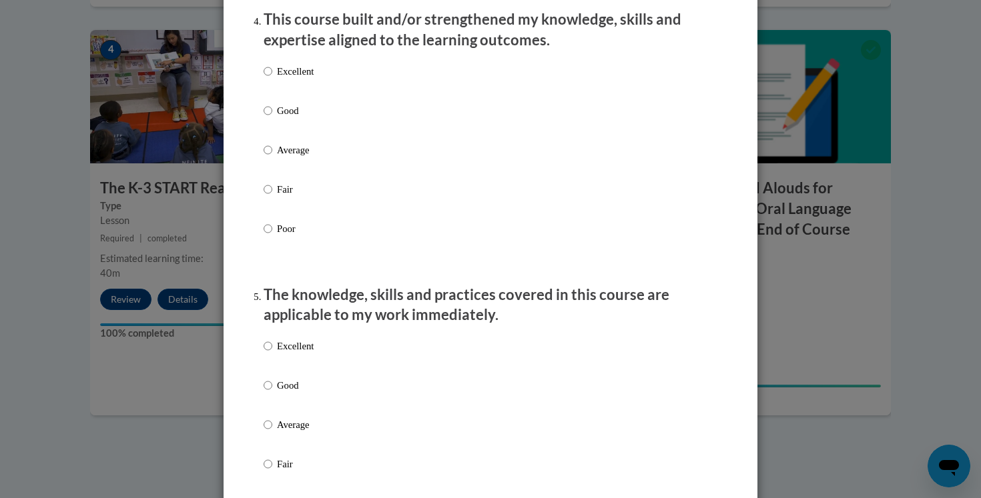
click at [289, 118] on p "Good" at bounding box center [295, 110] width 37 height 15
click at [272, 118] on input "Good" at bounding box center [268, 110] width 9 height 15
radio input "true"
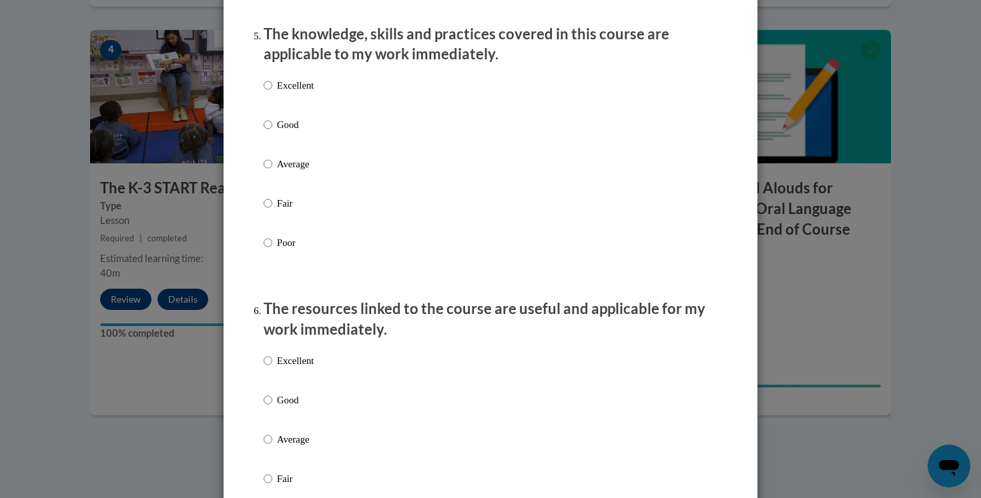
scroll to position [1225, 0]
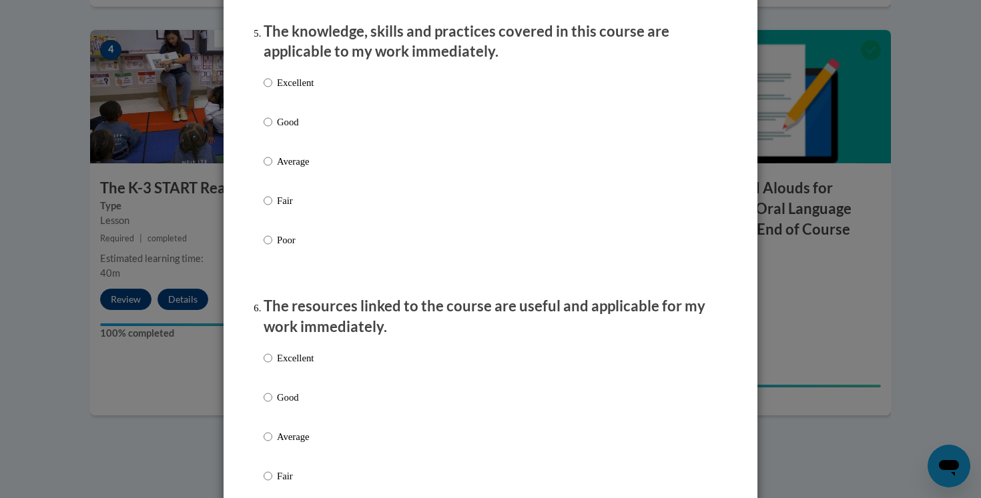
click at [296, 129] on p "Good" at bounding box center [295, 122] width 37 height 15
click at [272, 129] on input "Good" at bounding box center [268, 122] width 9 height 15
radio input "true"
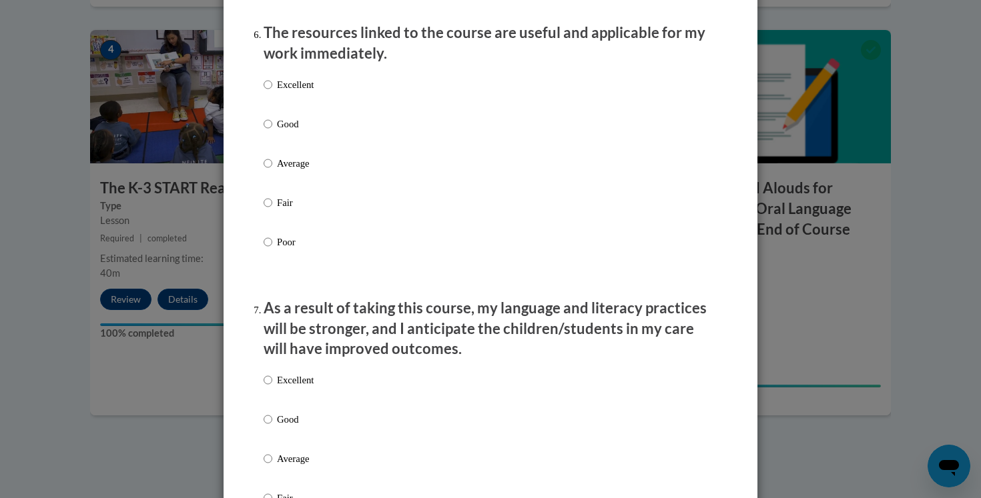
scroll to position [1498, 0]
click at [296, 132] on p "Good" at bounding box center [295, 124] width 37 height 15
click at [272, 132] on input "Good" at bounding box center [268, 124] width 9 height 15
radio input "true"
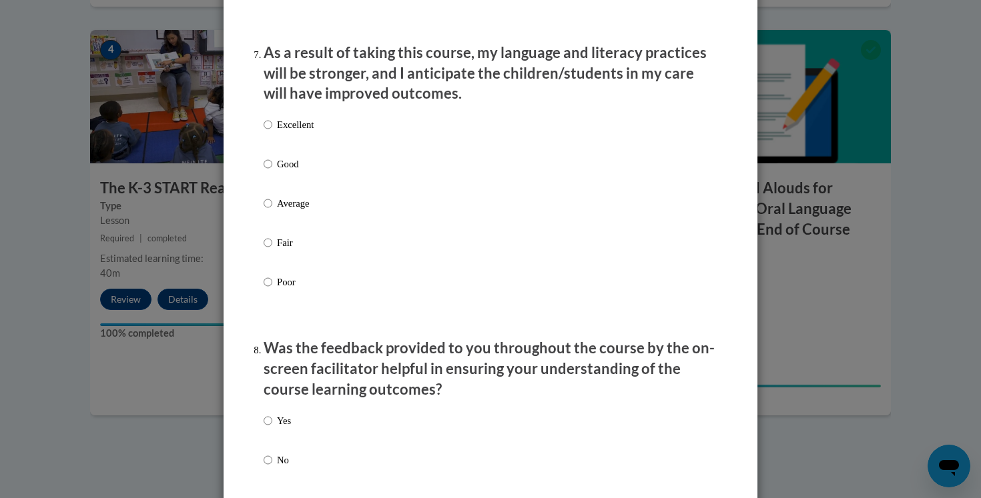
scroll to position [1756, 0]
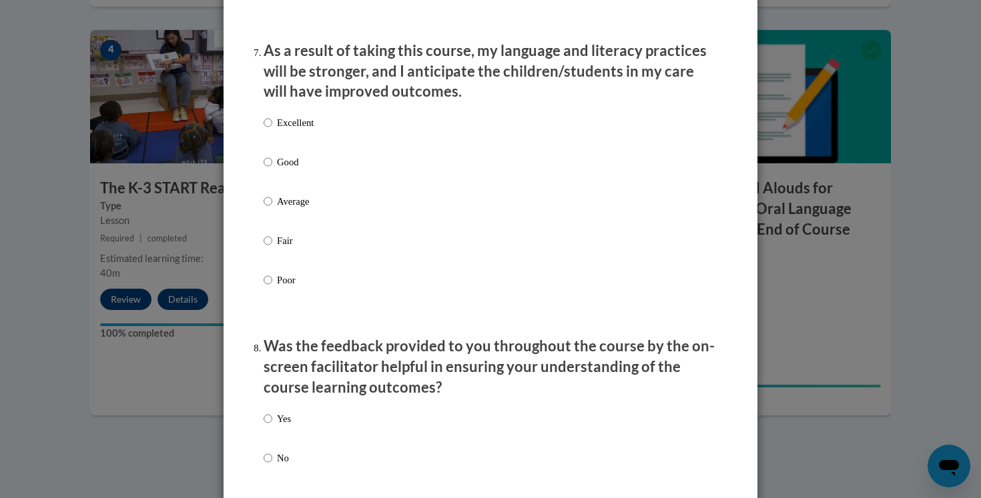
click at [294, 169] on p "Good" at bounding box center [295, 162] width 37 height 15
click at [272, 169] on input "Good" at bounding box center [268, 162] width 9 height 15
radio input "true"
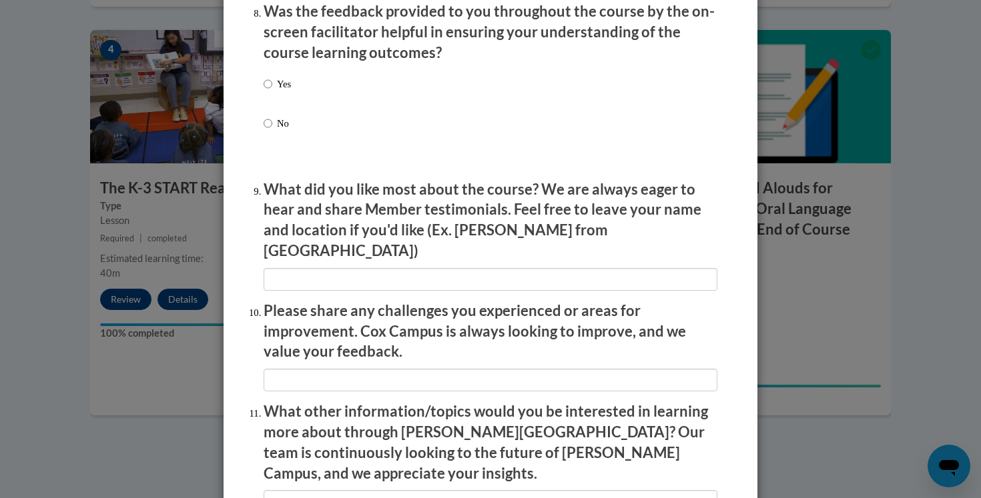
scroll to position [2087, 0]
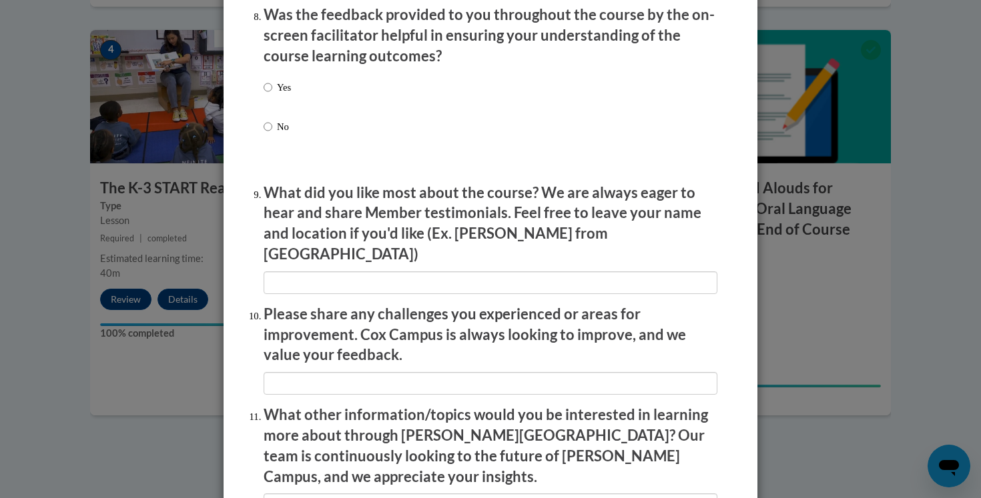
click at [281, 89] on div "Yes No" at bounding box center [277, 117] width 27 height 89
click at [286, 95] on p "Yes" at bounding box center [284, 87] width 14 height 15
click at [272, 95] on input "Yes" at bounding box center [268, 87] width 9 height 15
radio input "true"
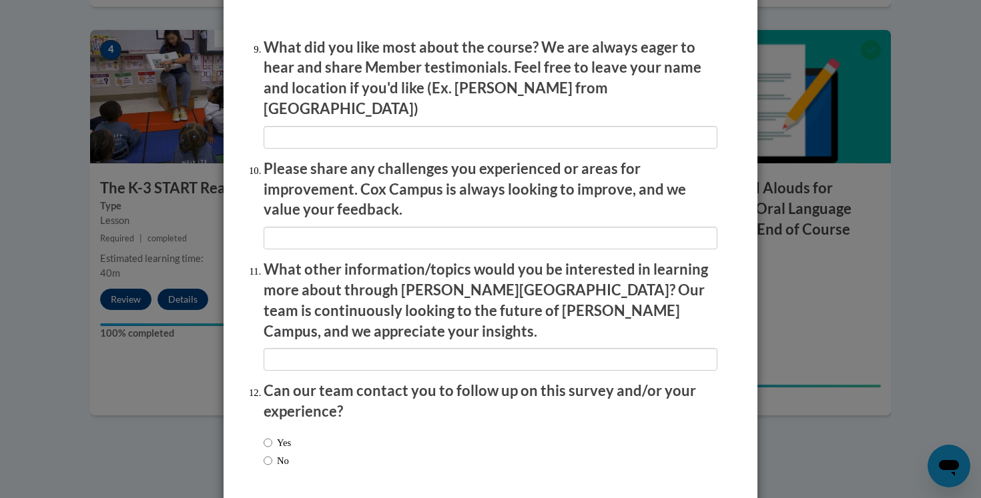
scroll to position [2277, 0]
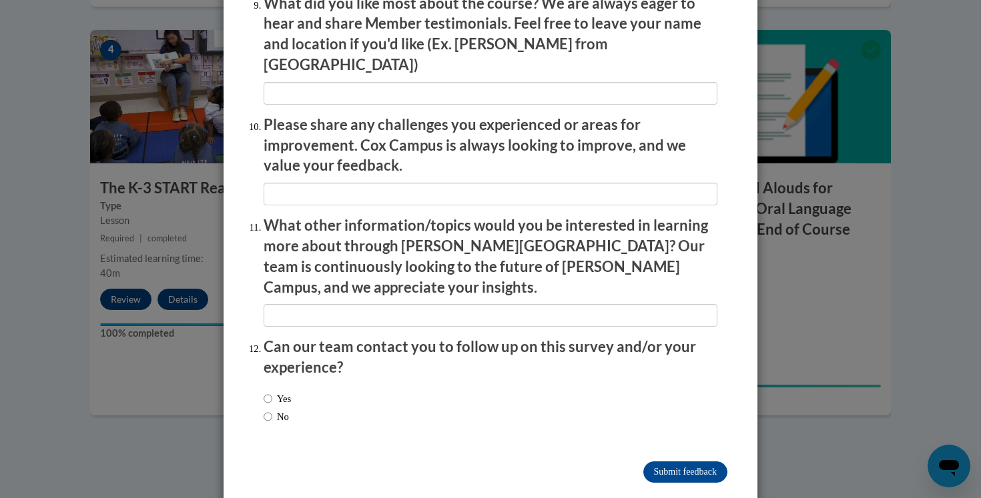
click at [273, 410] on label "No" at bounding box center [276, 417] width 25 height 15
click at [272, 410] on input "No" at bounding box center [268, 417] width 9 height 15
radio input "true"
click at [683, 462] on input "Submit feedback" at bounding box center [685, 472] width 84 height 21
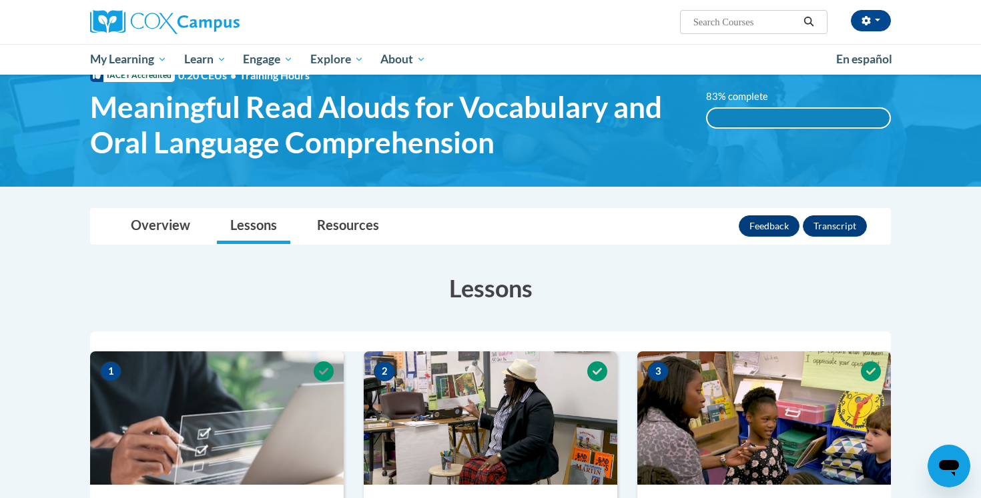
scroll to position [0, 0]
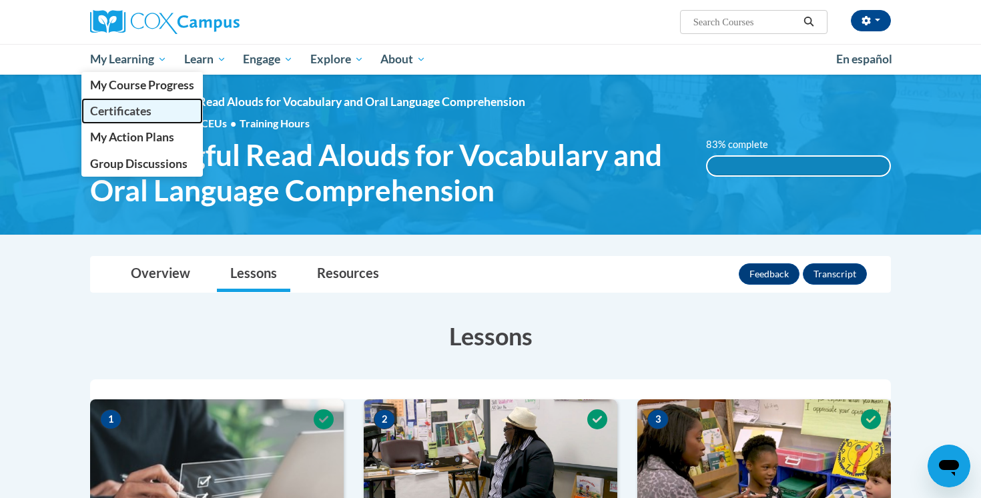
click at [131, 109] on span "Certificates" at bounding box center [120, 111] width 61 height 14
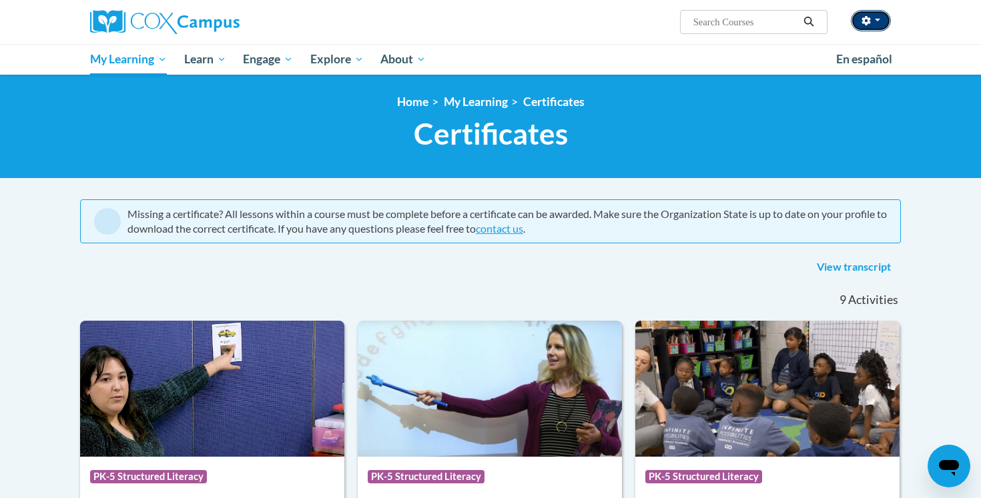
click at [878, 23] on button "button" at bounding box center [871, 20] width 40 height 21
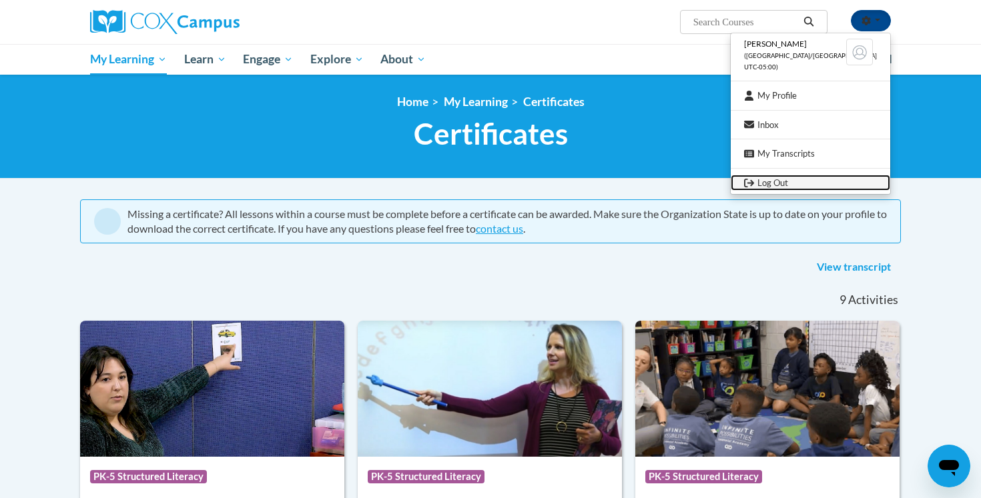
click at [820, 185] on link "Log Out" at bounding box center [809, 183] width 159 height 17
